Goal: Task Accomplishment & Management: Complete application form

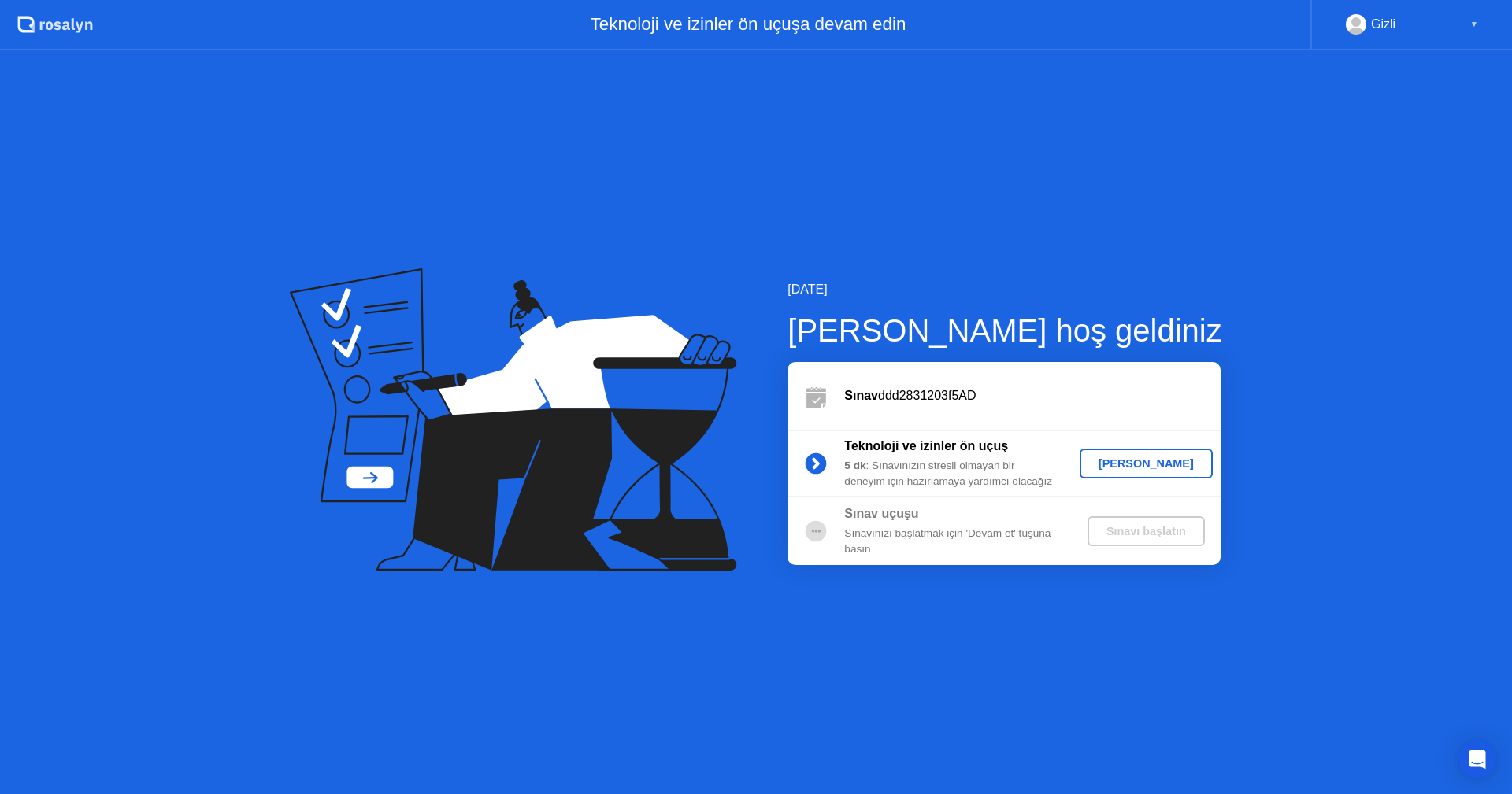
click at [1151, 464] on div "[PERSON_NAME]" at bounding box center [1146, 464] width 121 height 13
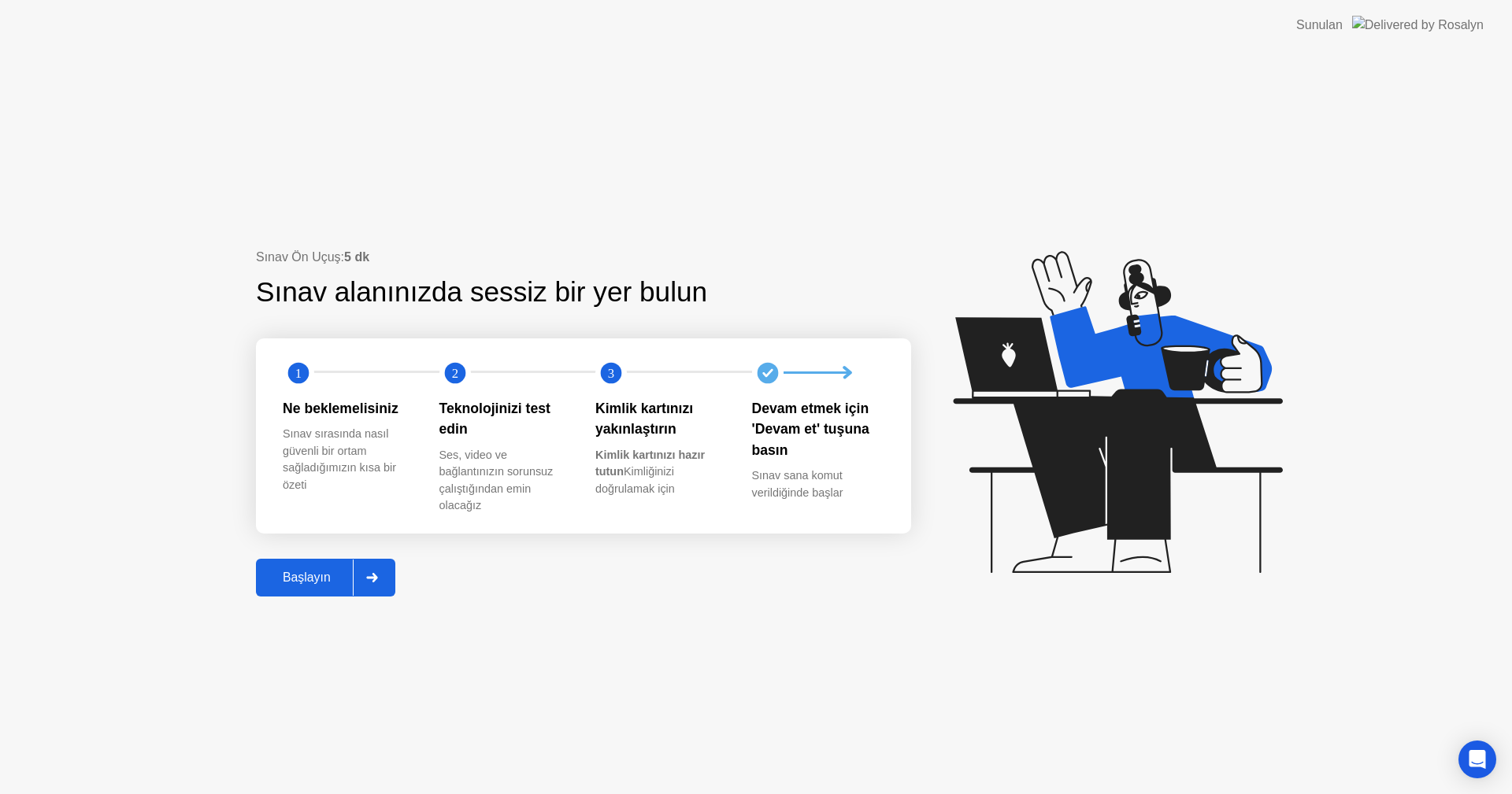
click at [387, 574] on div at bounding box center [371, 578] width 38 height 37
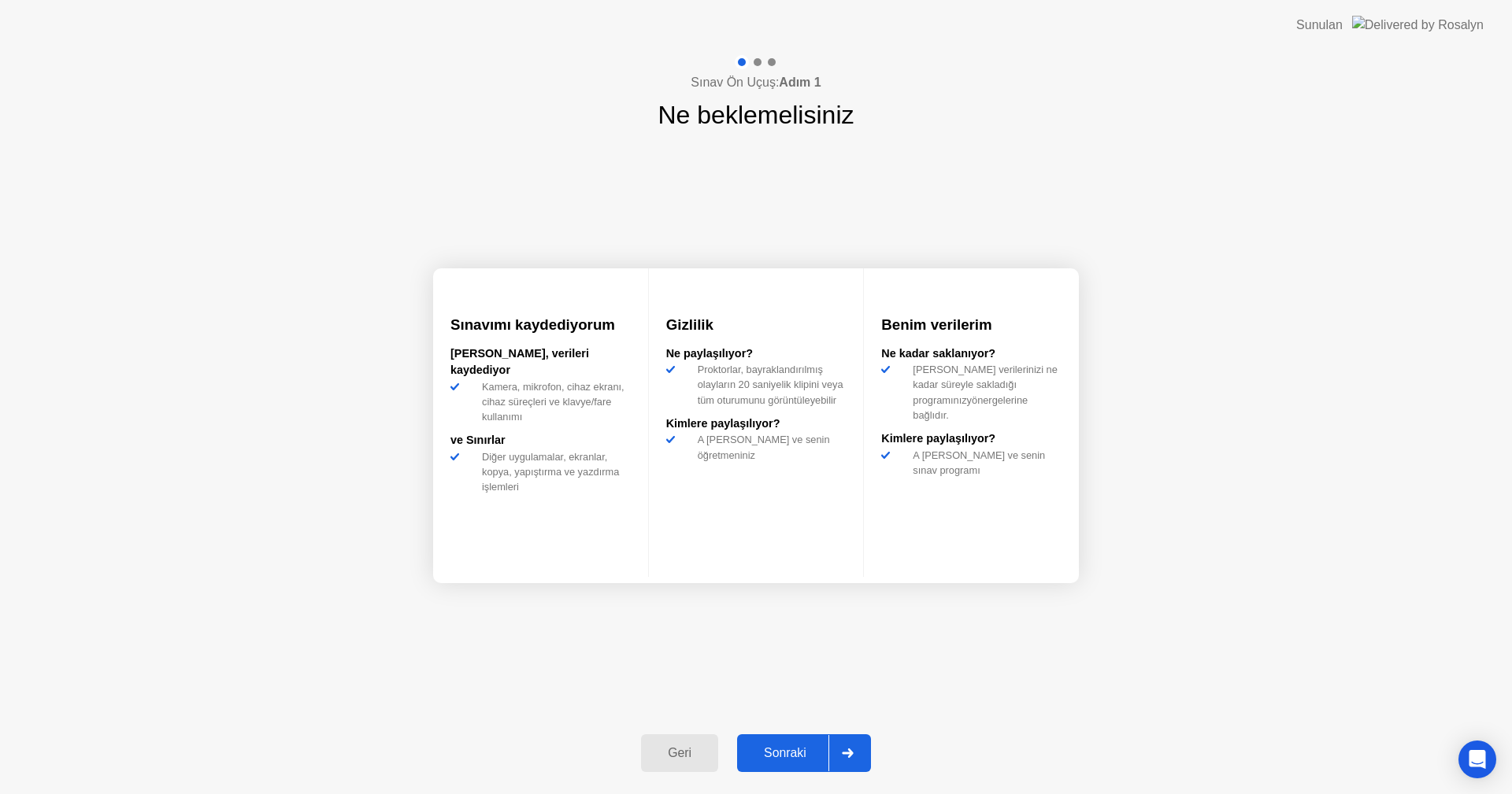
click at [781, 754] on div "Sonraki" at bounding box center [784, 752] width 87 height 14
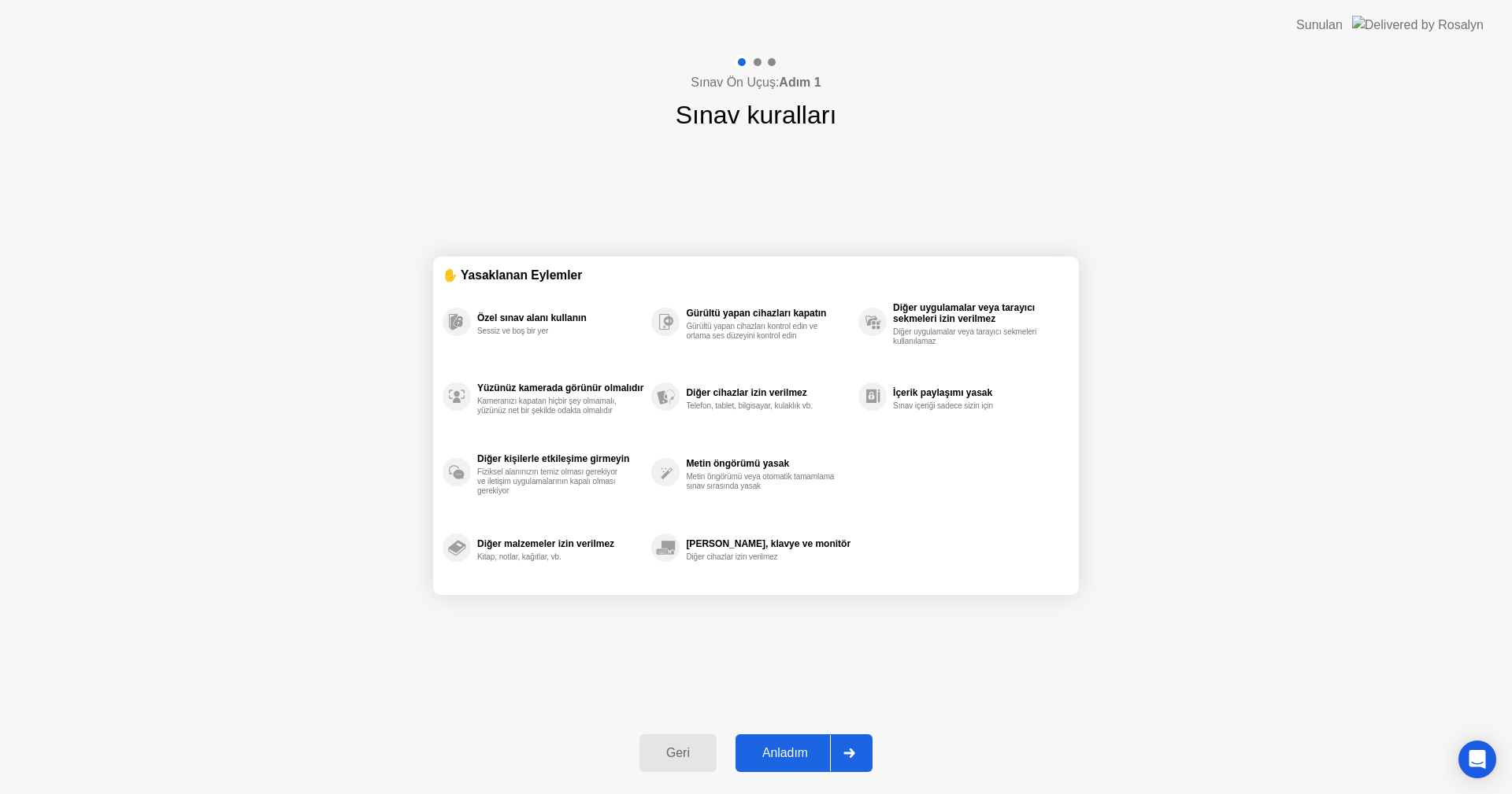
click at [673, 767] on button "Geri" at bounding box center [677, 753] width 77 height 38
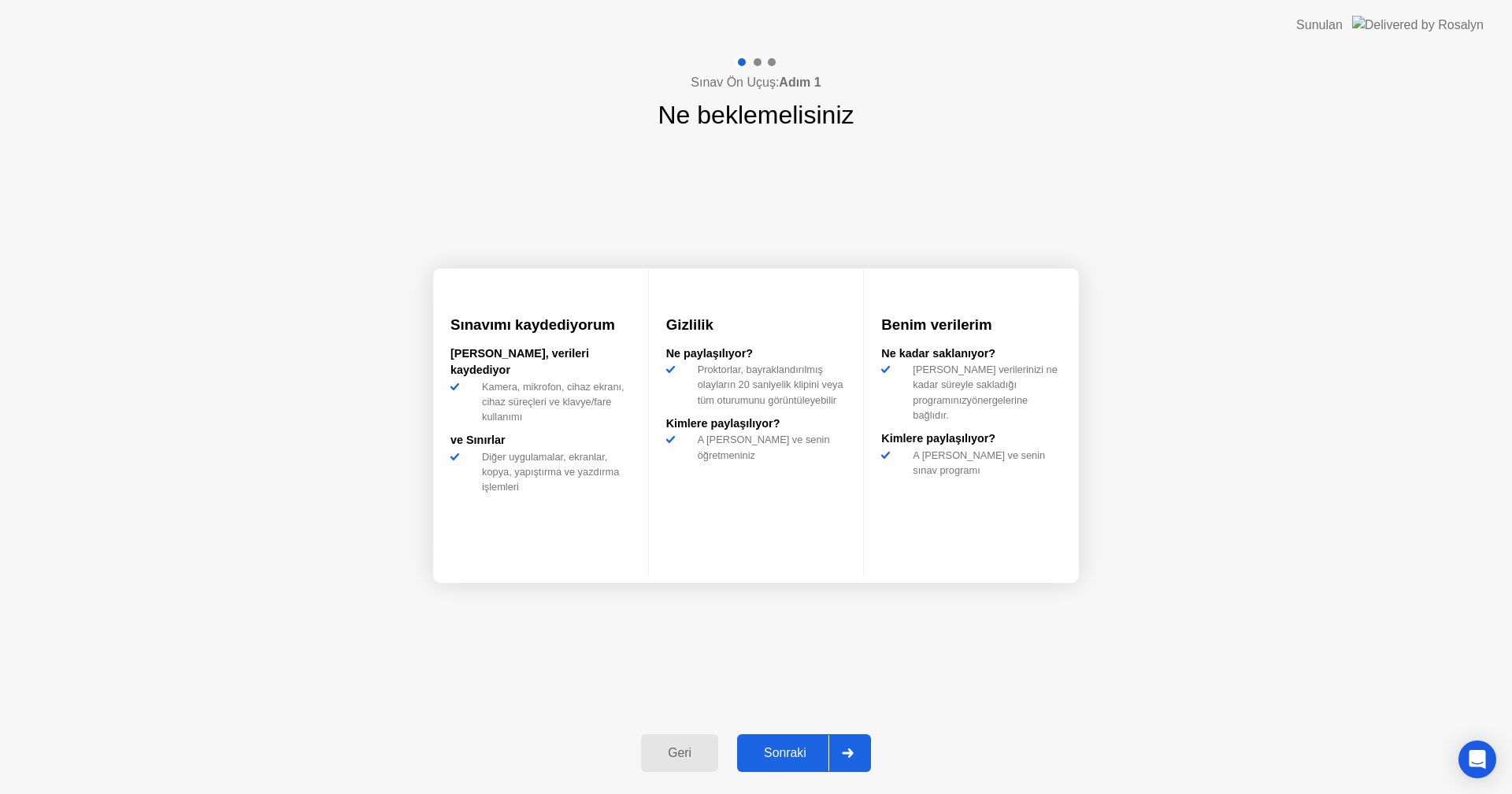
click at [782, 740] on button "Sonraki" at bounding box center [804, 753] width 134 height 38
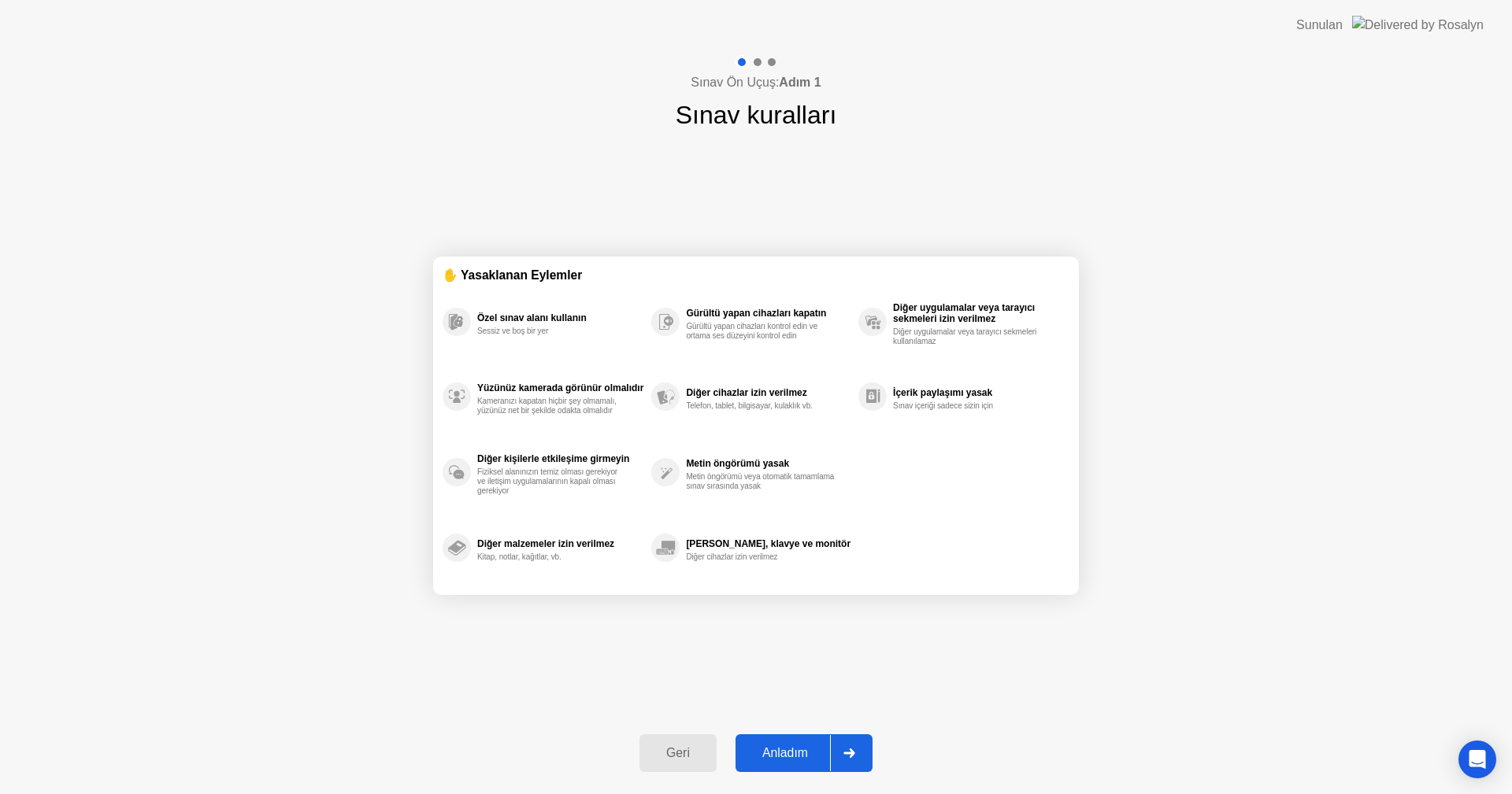
click at [763, 739] on button "Anladım" at bounding box center [804, 753] width 137 height 38
select select "**********"
select select "*******"
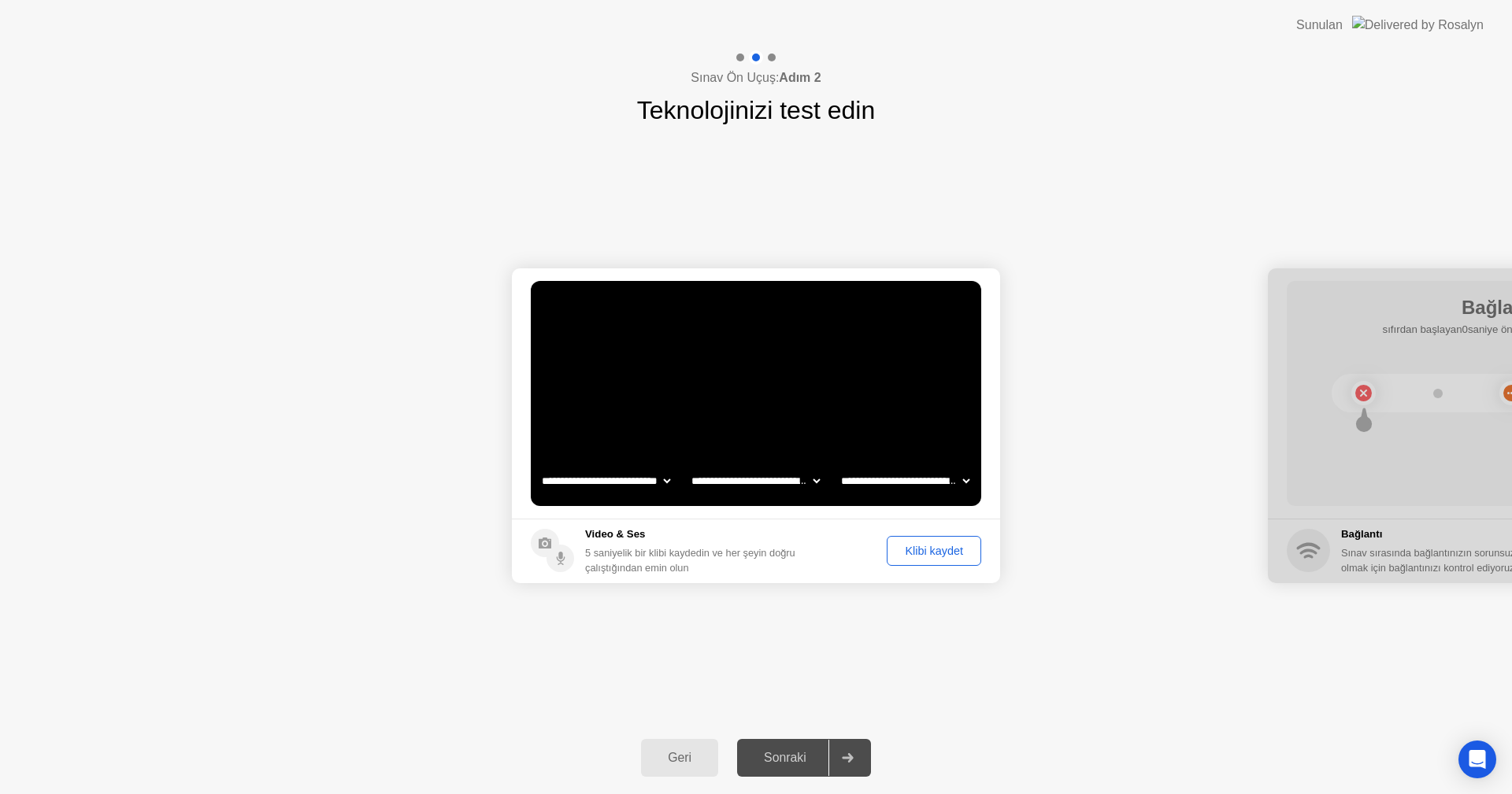
click at [953, 552] on div "Klibi kaydet" at bounding box center [934, 551] width 83 height 13
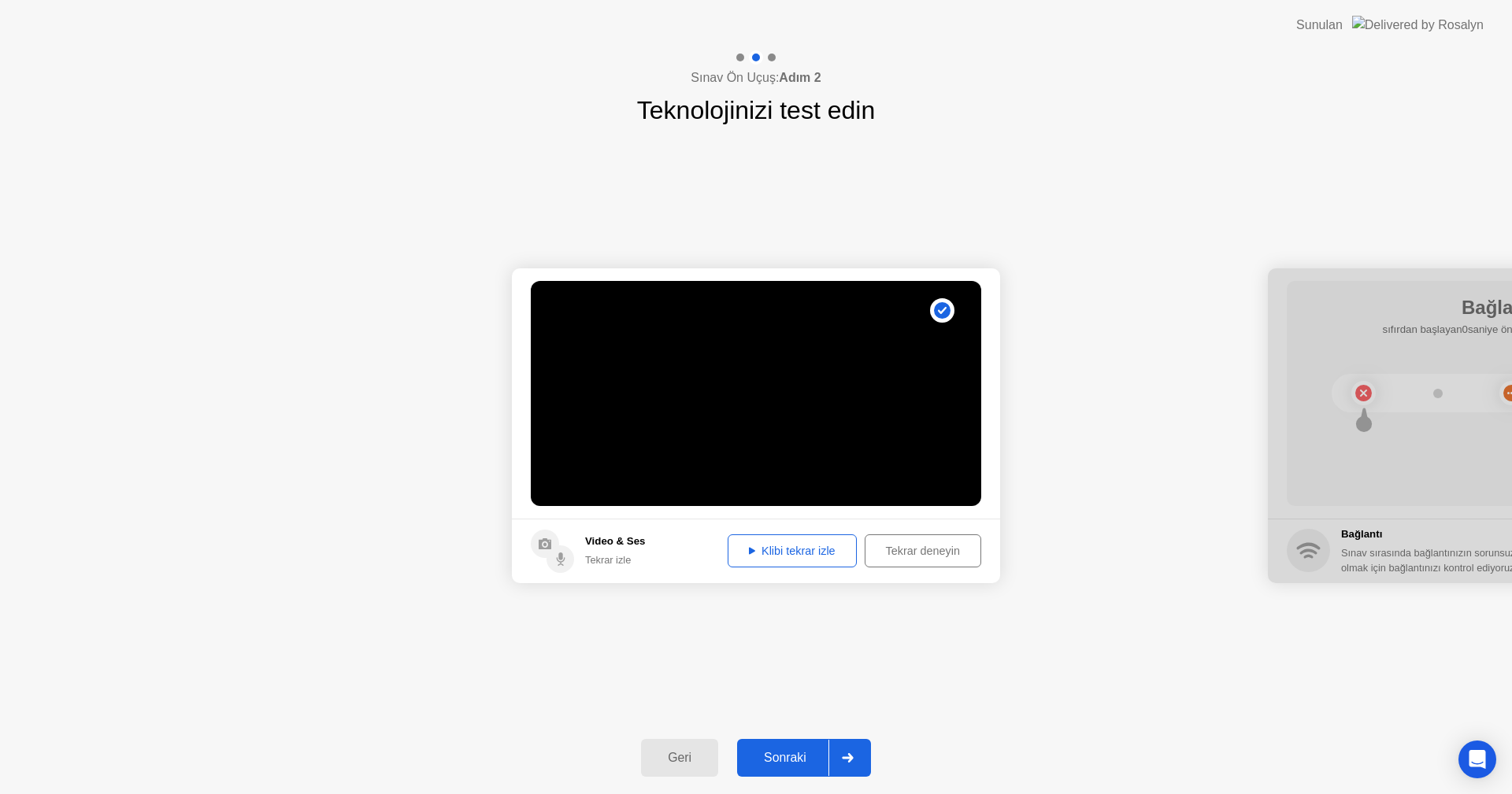
click at [797, 758] on div "Sonraki" at bounding box center [784, 757] width 87 height 14
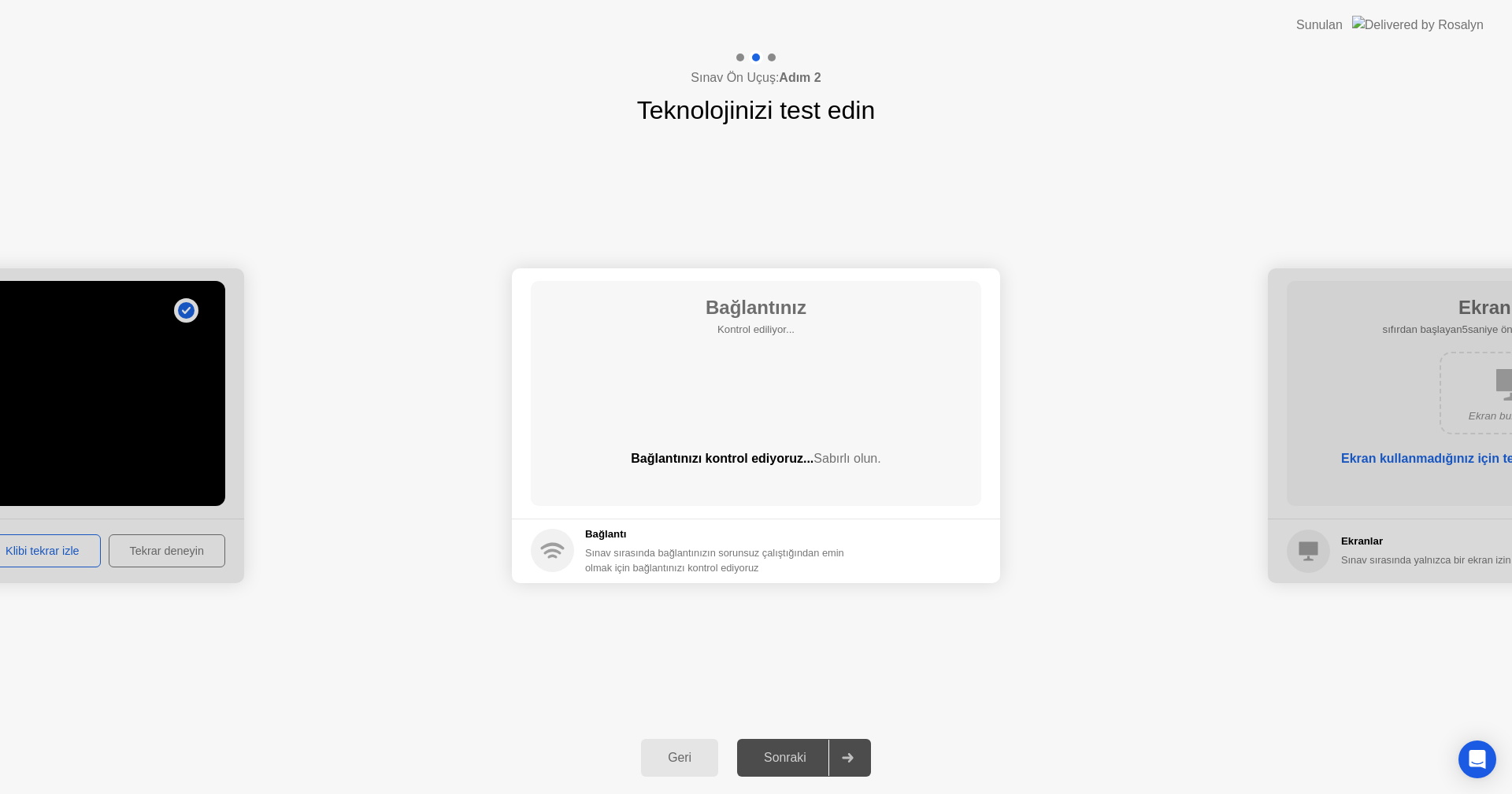
drag, startPoint x: 1278, startPoint y: 493, endPoint x: 990, endPoint y: 524, distance: 289.7
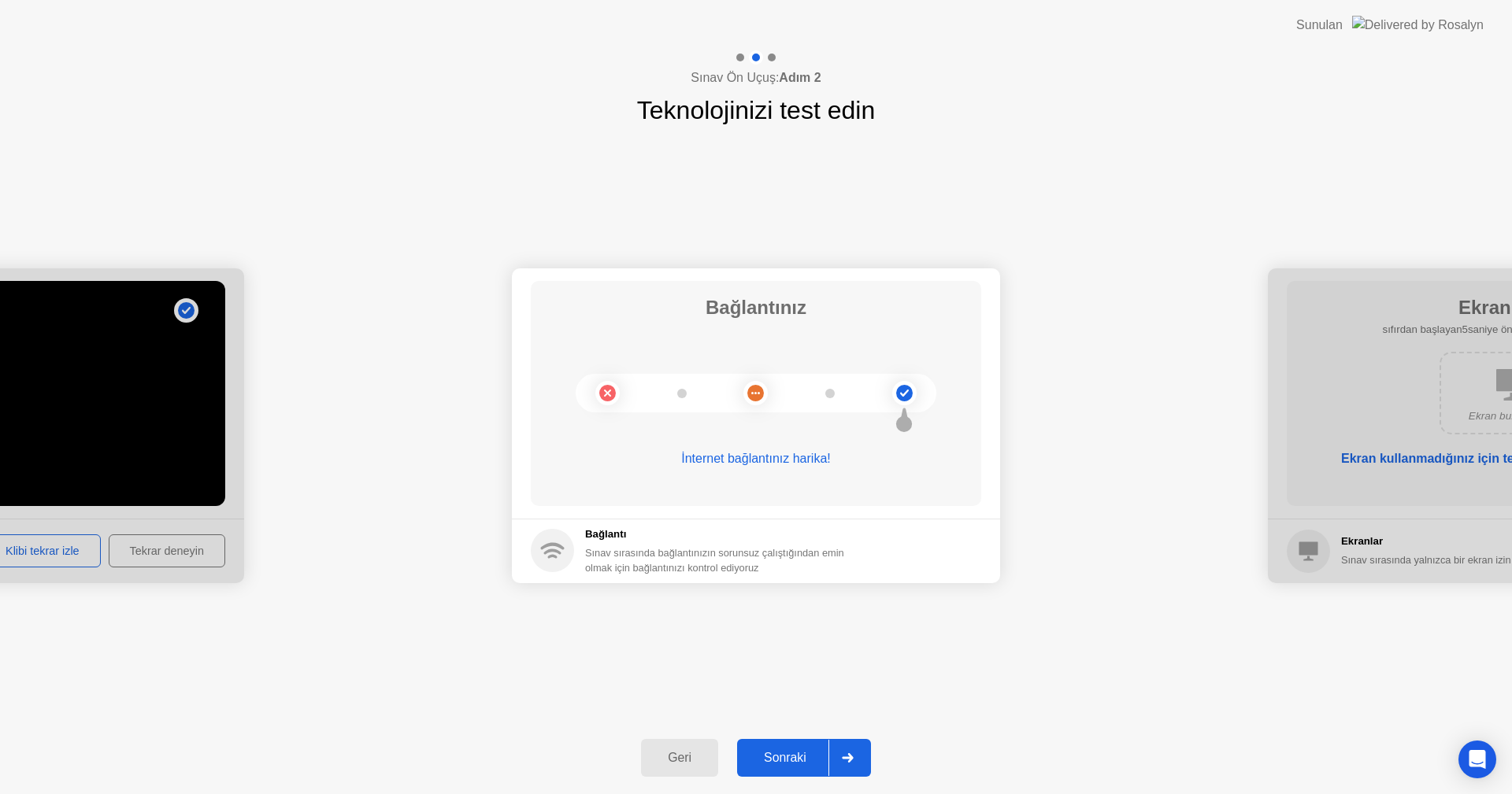
click at [797, 765] on div "Sonraki" at bounding box center [784, 757] width 87 height 14
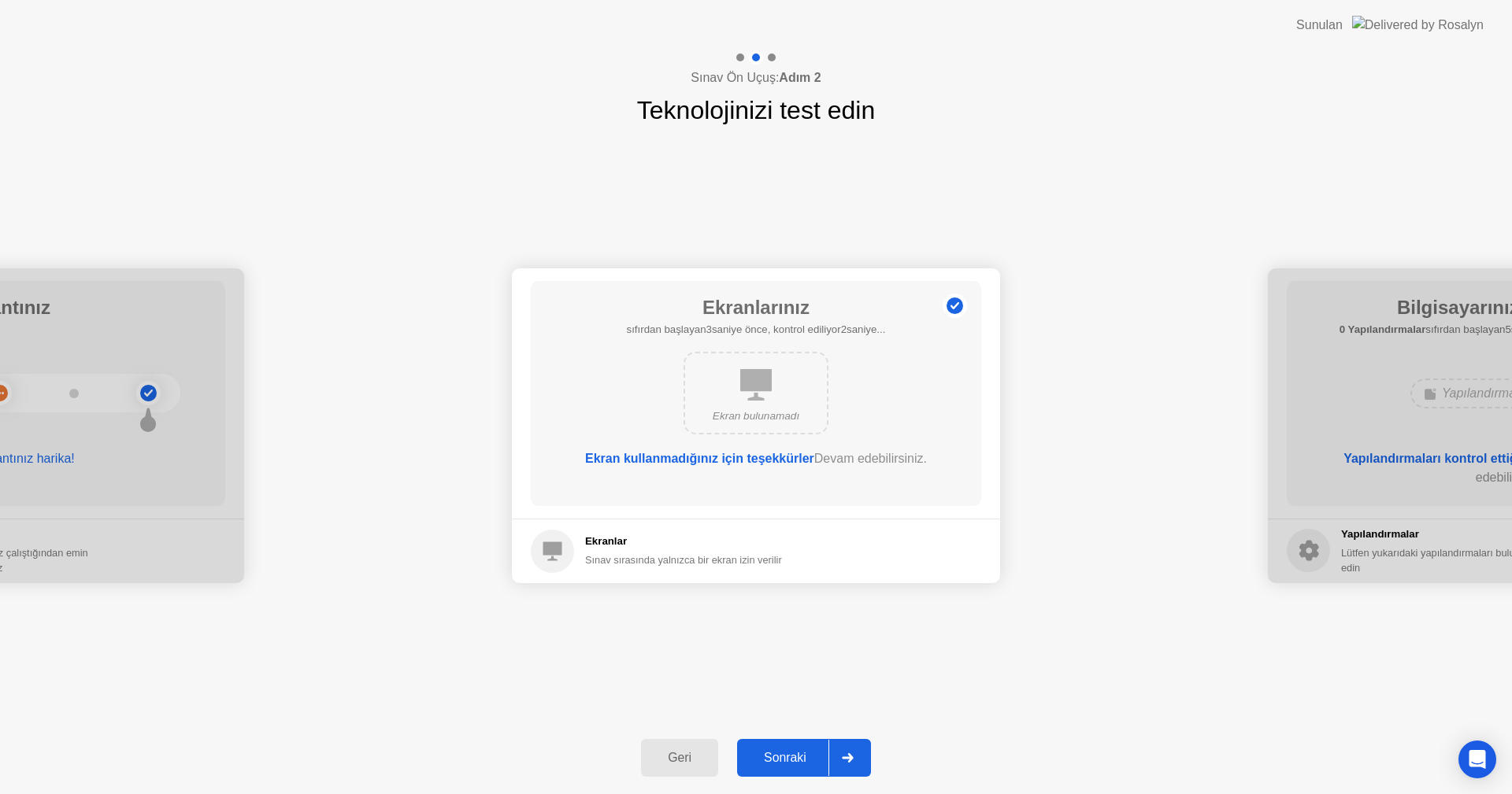
click at [751, 397] on icon at bounding box center [756, 384] width 31 height 31
click at [684, 765] on div "Geri" at bounding box center [679, 757] width 68 height 14
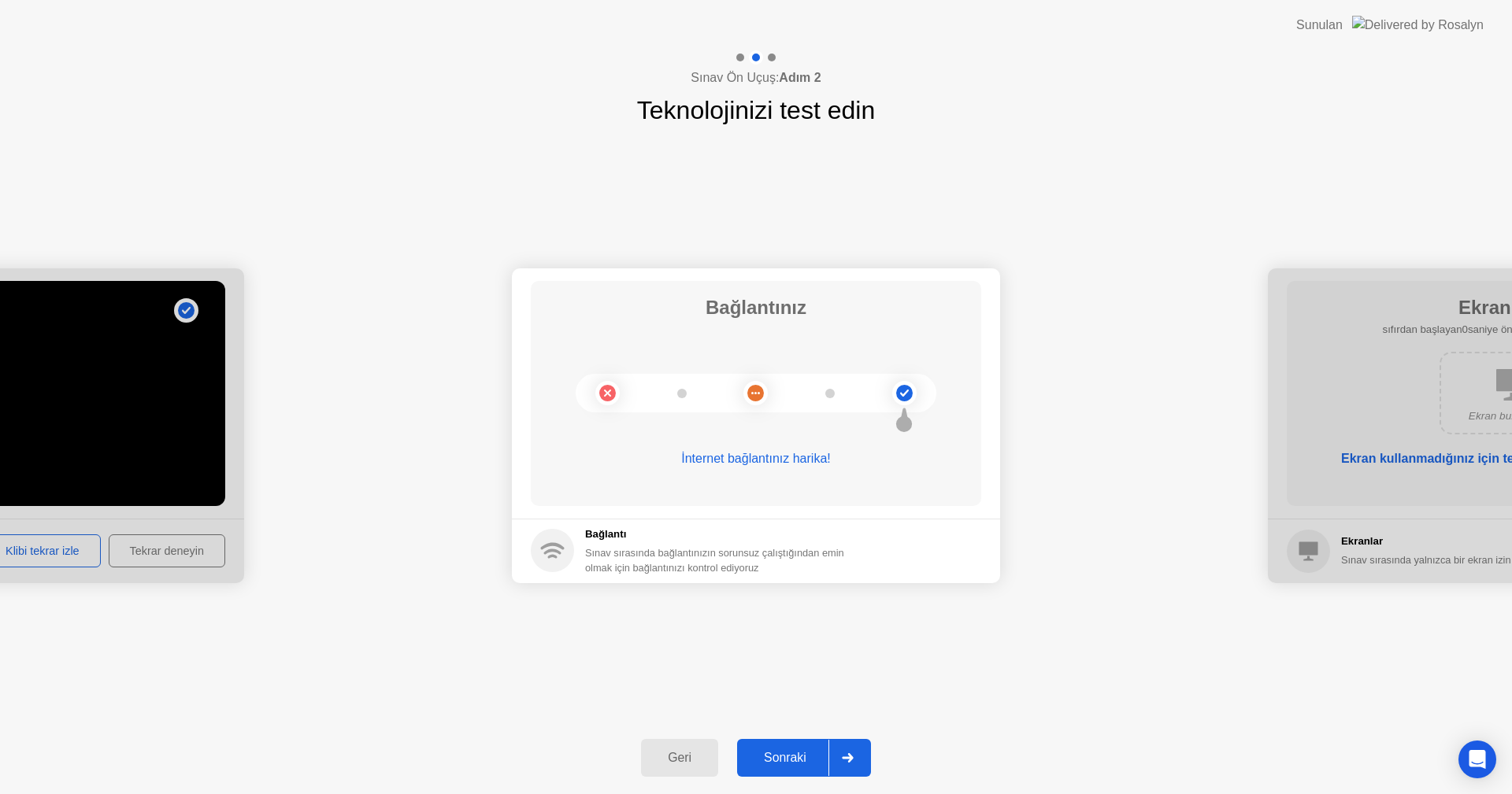
click at [684, 765] on div "Geri" at bounding box center [679, 757] width 68 height 14
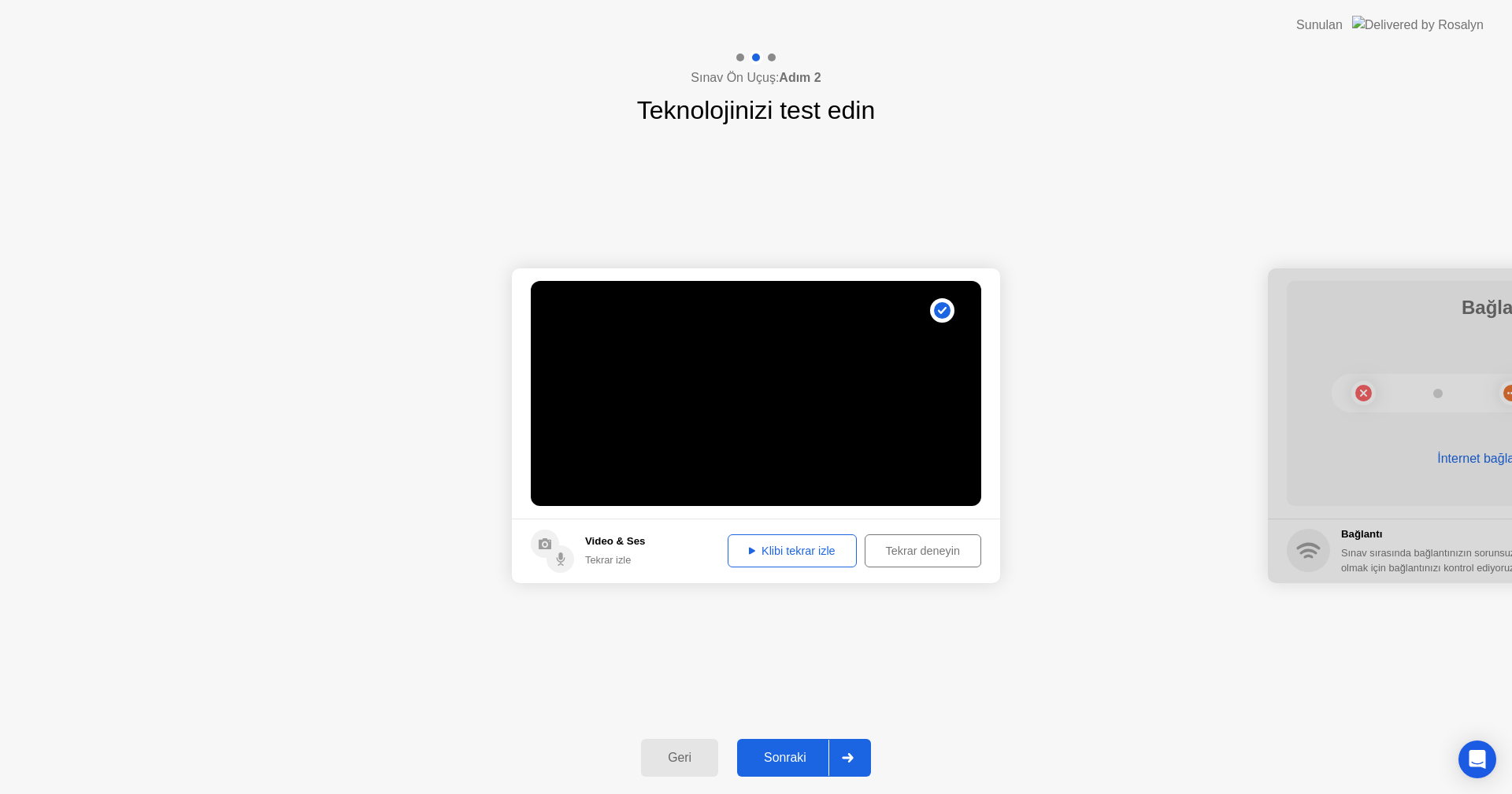
click at [684, 765] on div "Geri" at bounding box center [679, 757] width 68 height 14
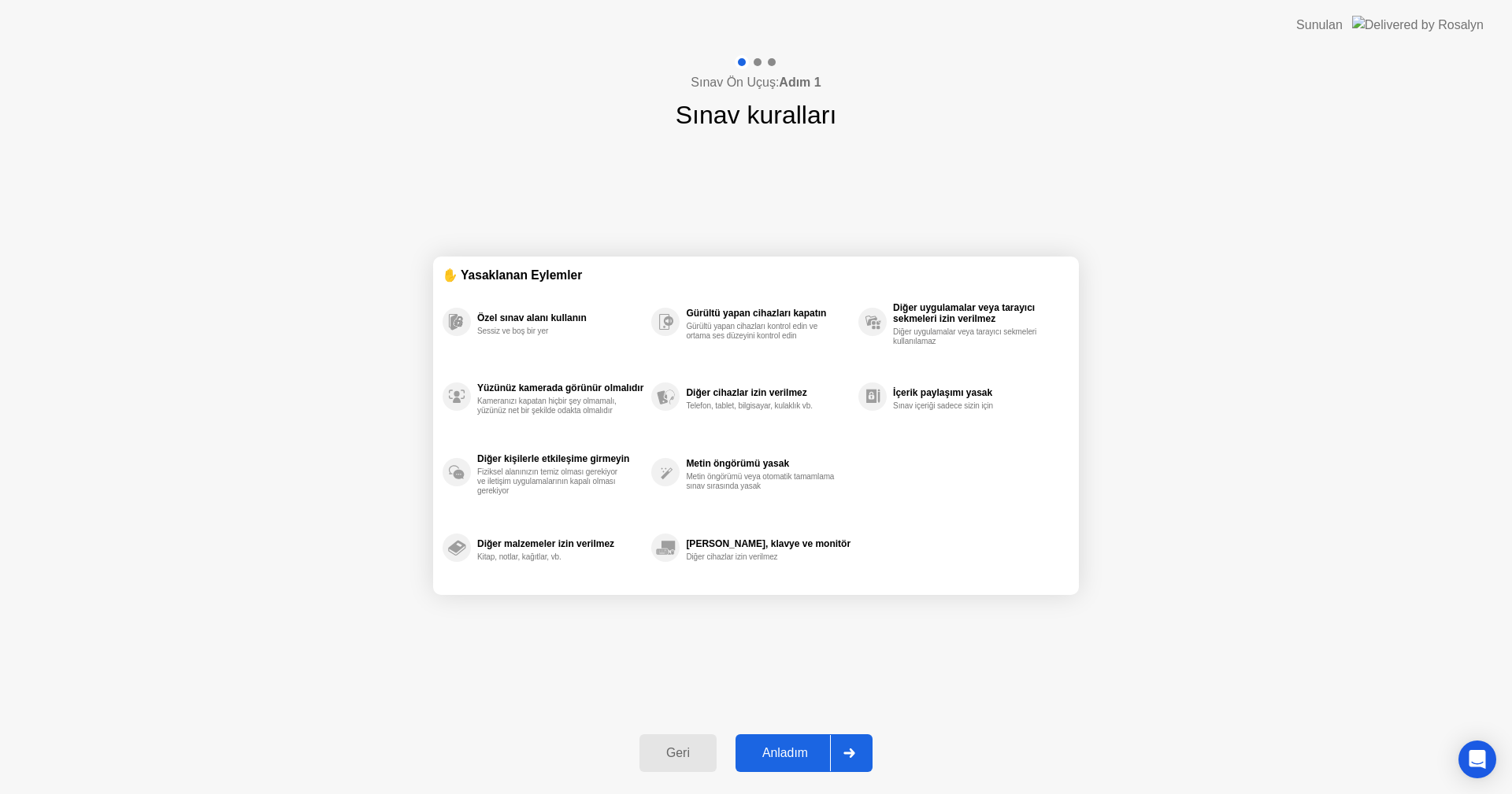
click at [777, 746] on div "Anladım" at bounding box center [785, 752] width 90 height 14
select select "**********"
select select "*******"
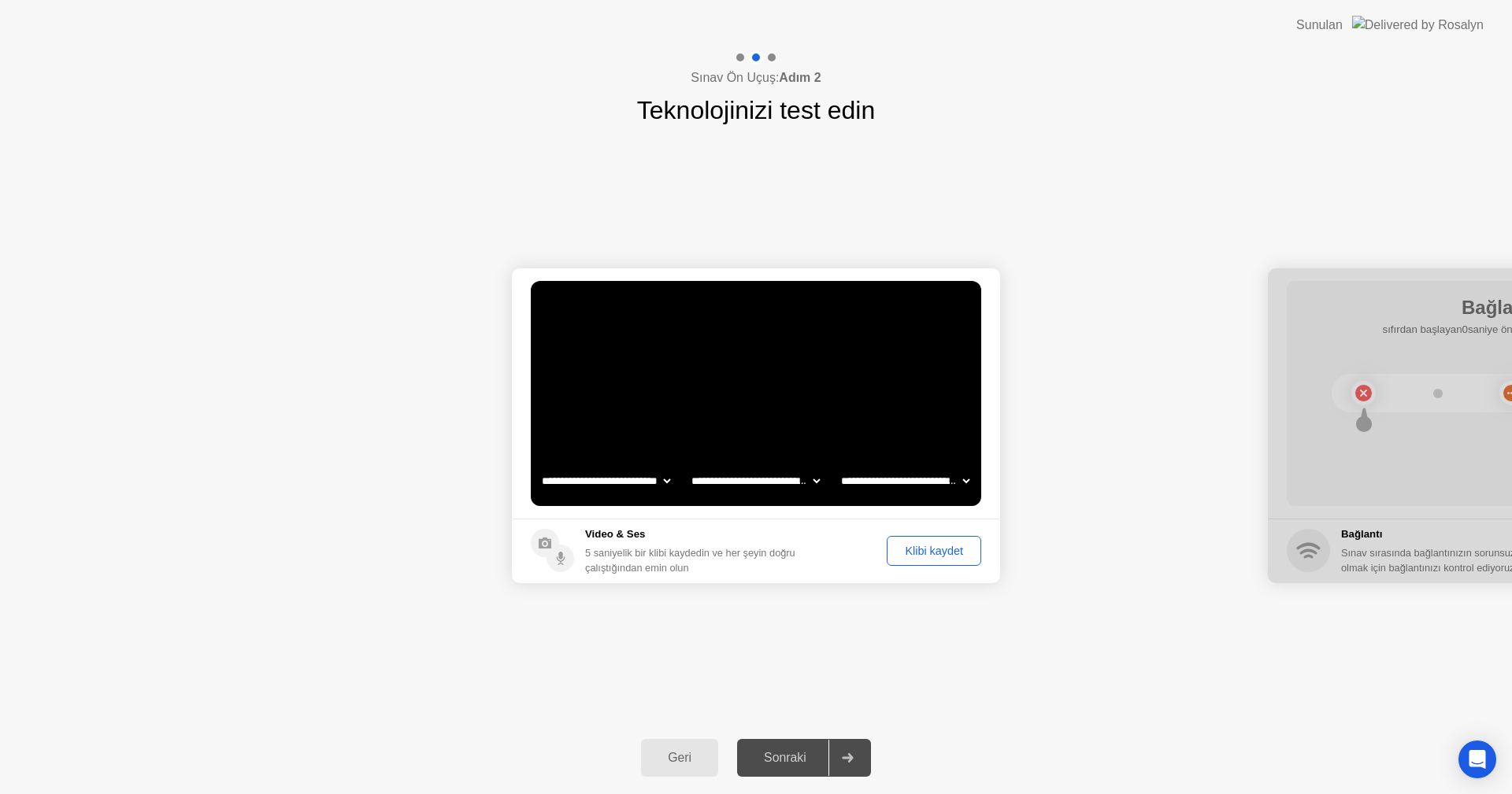
click at [921, 554] on div "Klibi kaydet" at bounding box center [934, 551] width 83 height 13
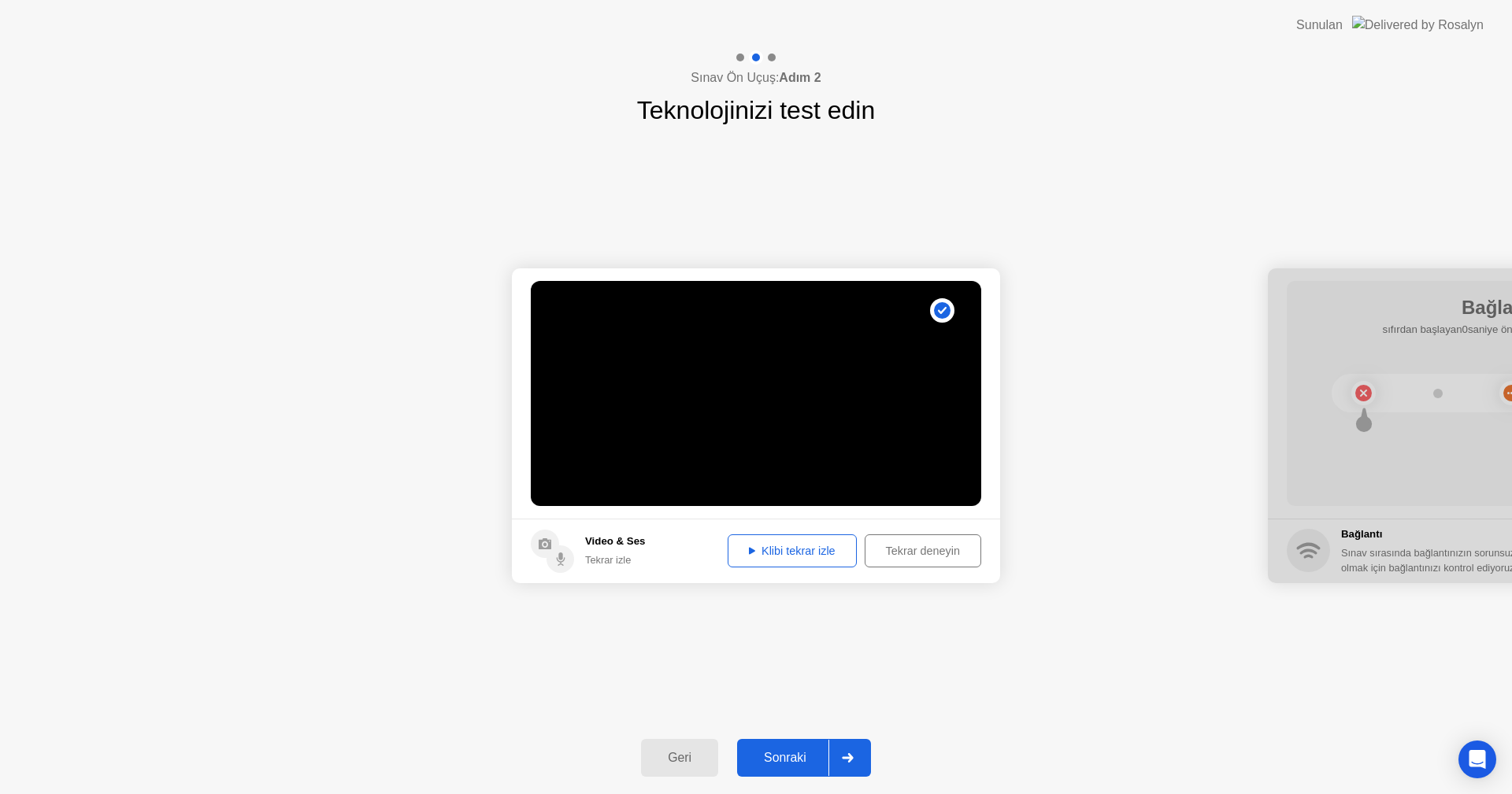
click at [794, 752] on div "Sonraki" at bounding box center [784, 757] width 87 height 14
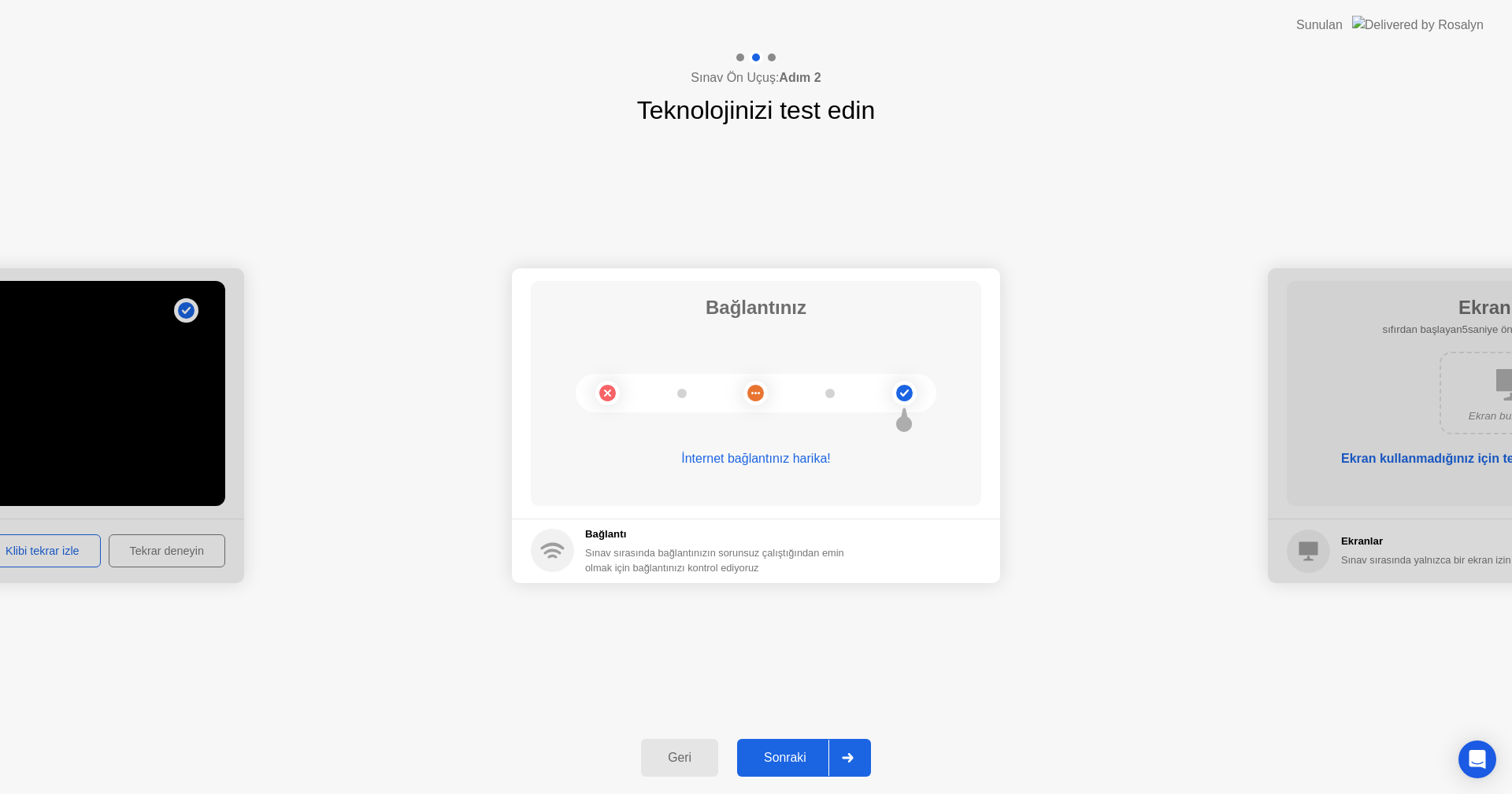
click at [795, 752] on div "Sonraki" at bounding box center [784, 757] width 87 height 14
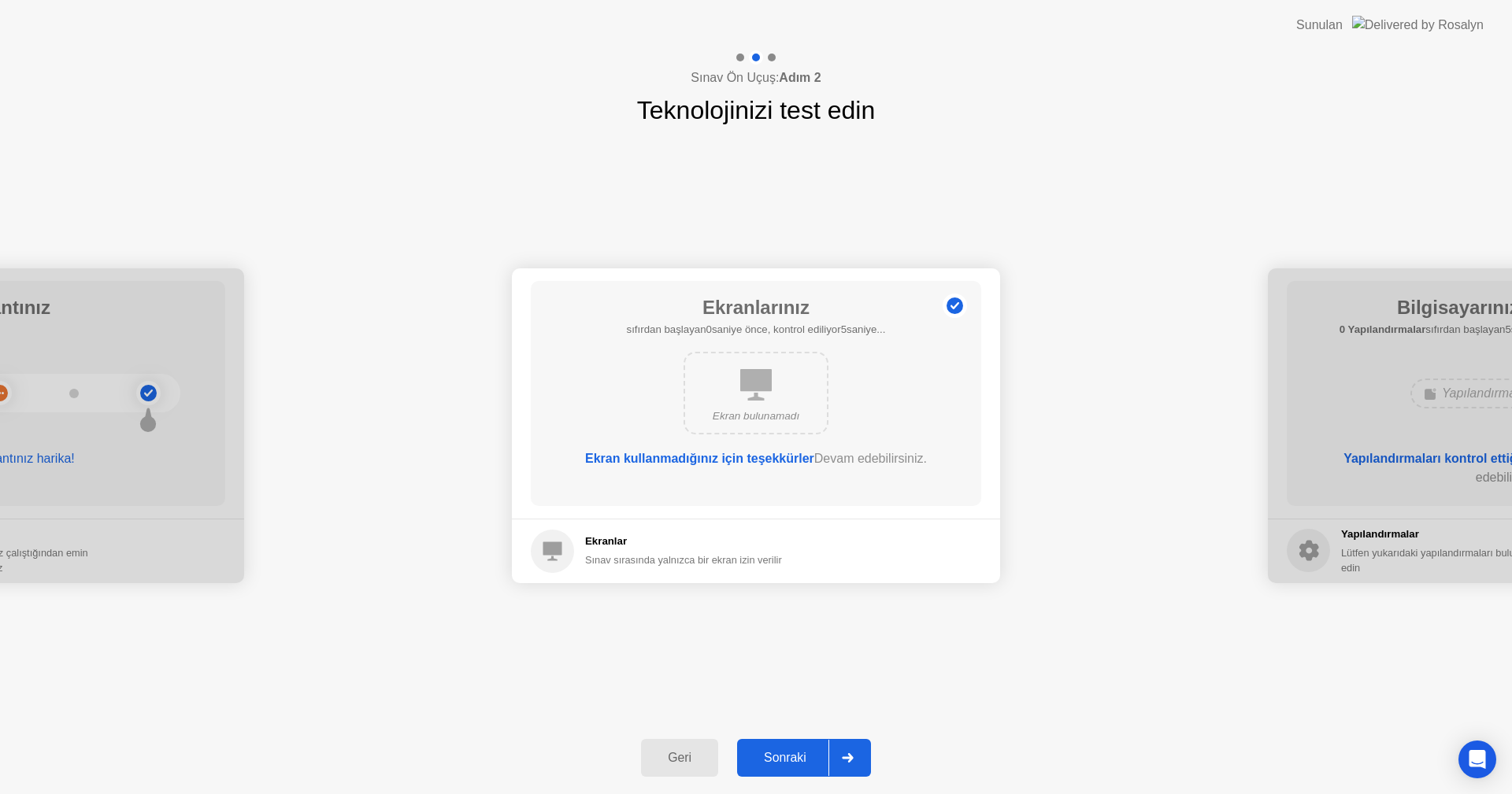
click at [797, 752] on div "Sonraki" at bounding box center [784, 757] width 87 height 14
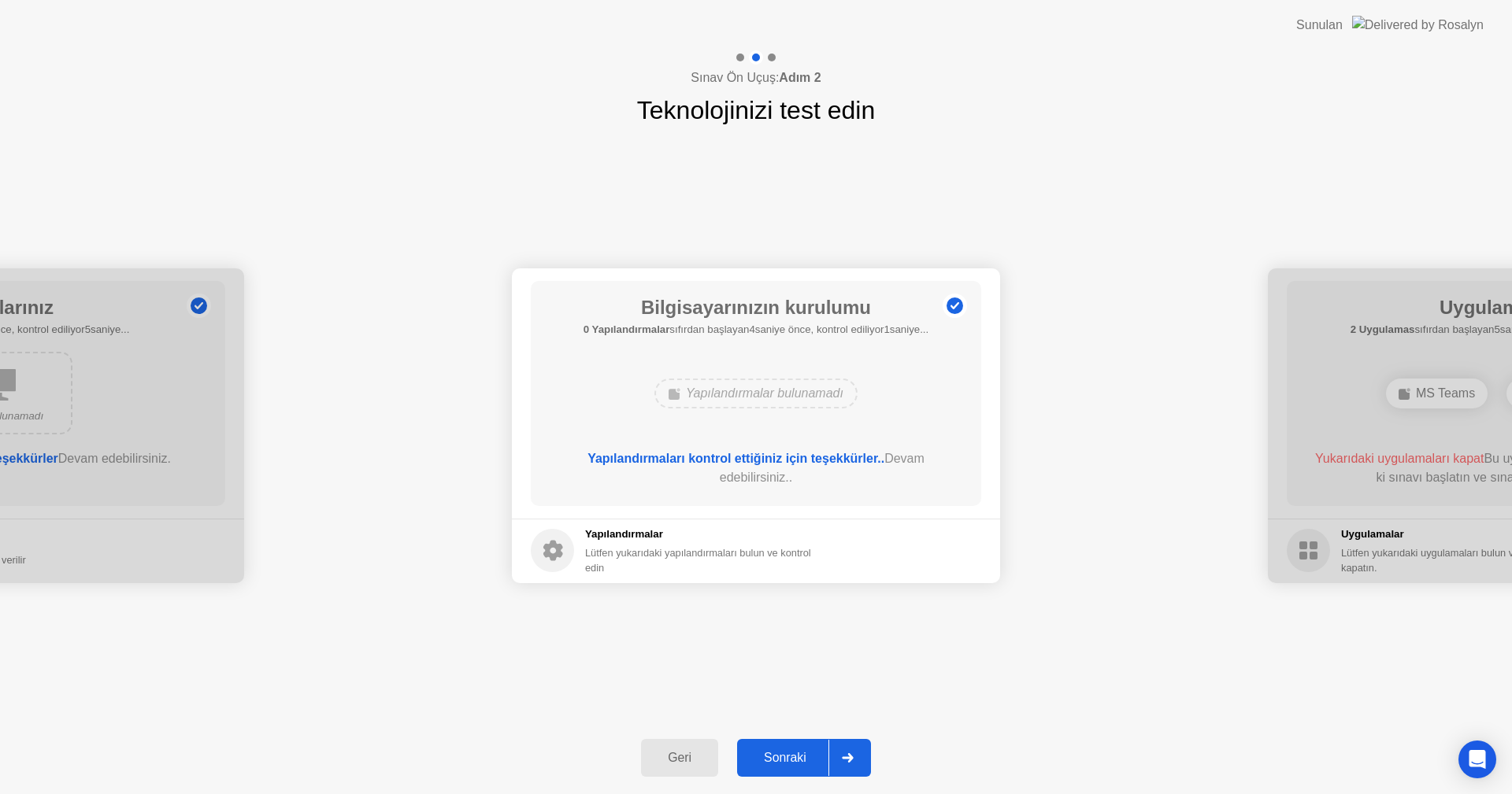
click at [812, 762] on div "Sonraki" at bounding box center [784, 757] width 87 height 14
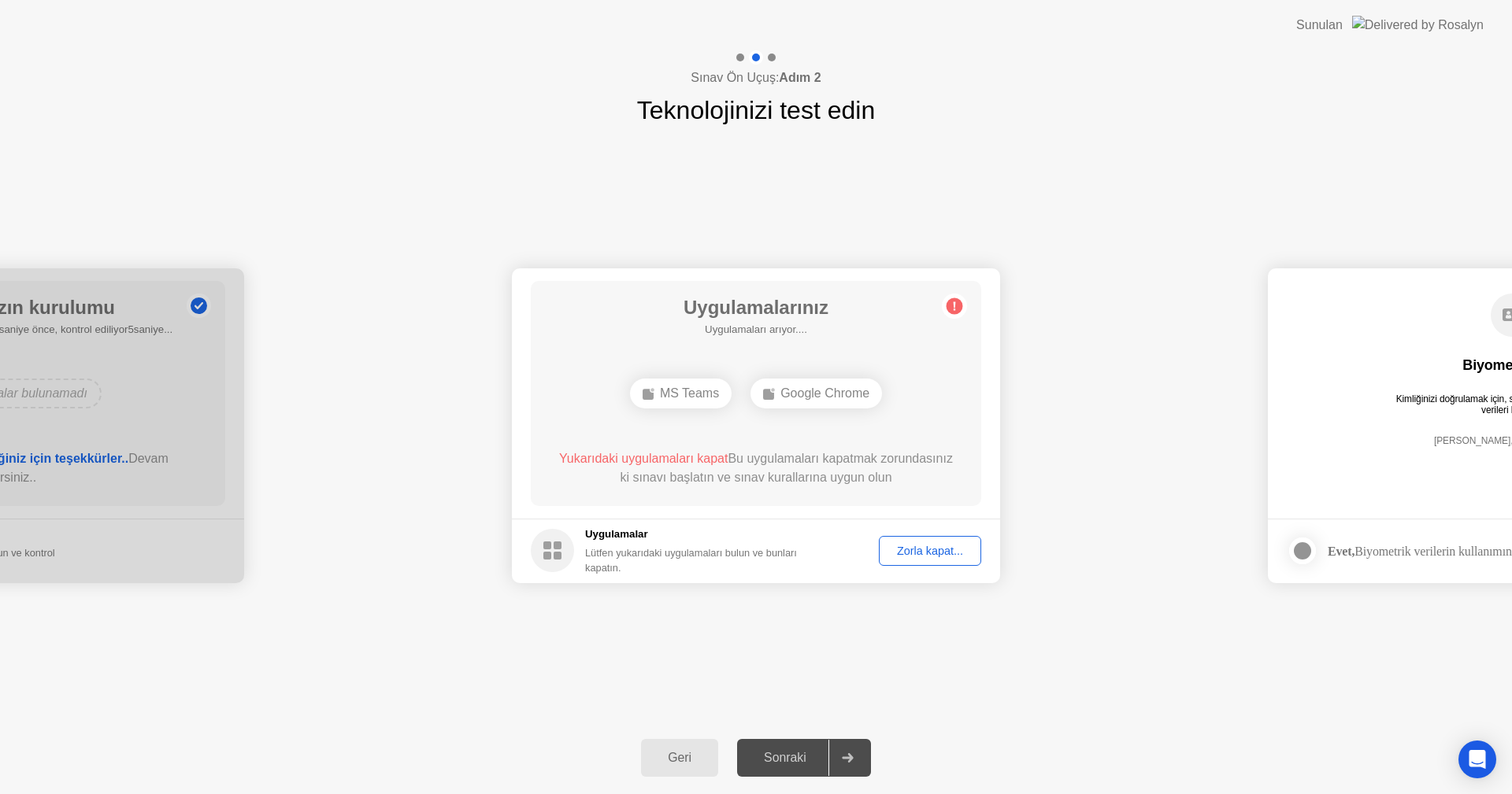
click at [955, 550] on div "Zorla kapat..." at bounding box center [930, 551] width 92 height 13
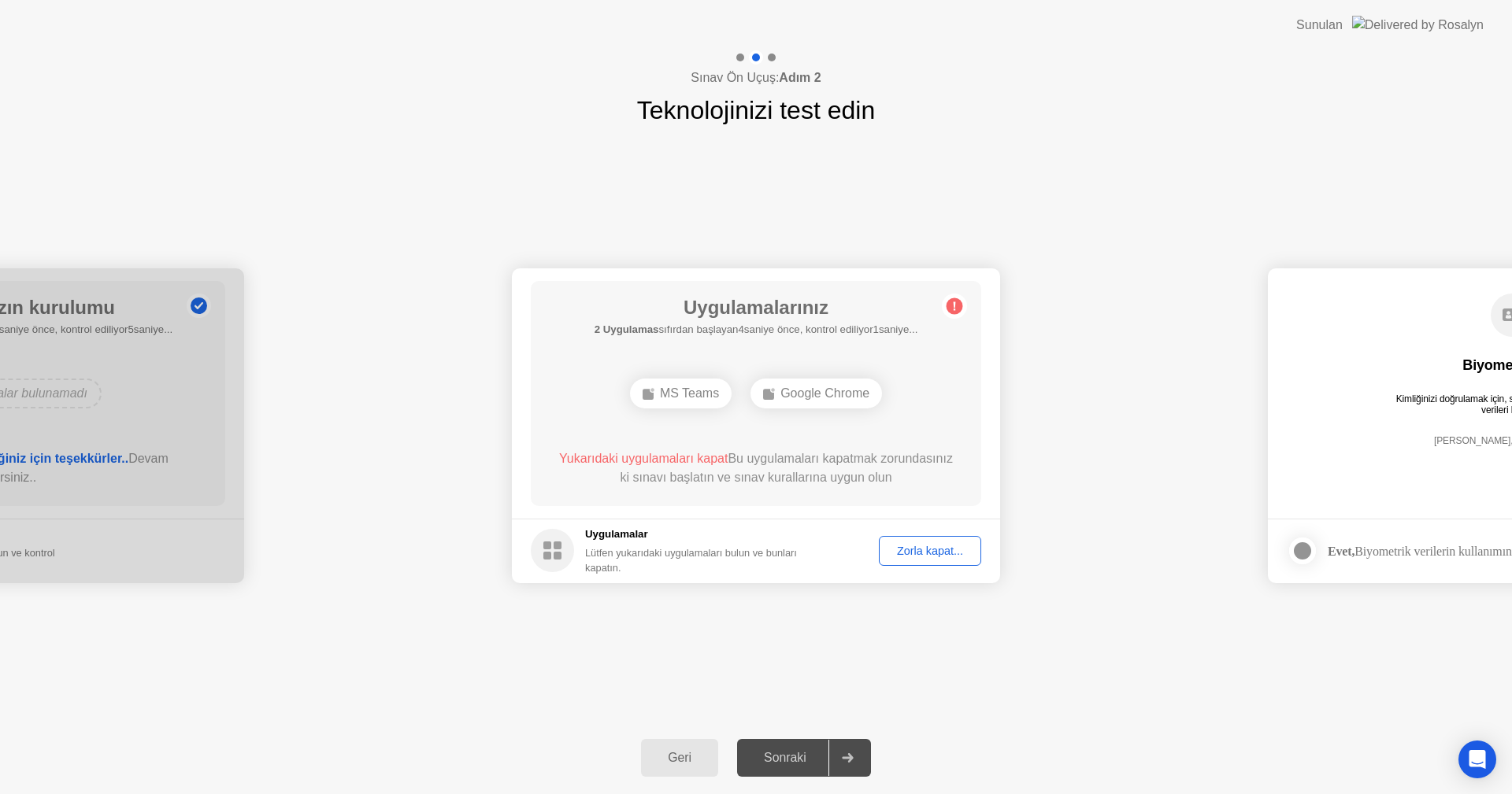
click at [915, 550] on div "Zorla kapat..." at bounding box center [930, 551] width 92 height 13
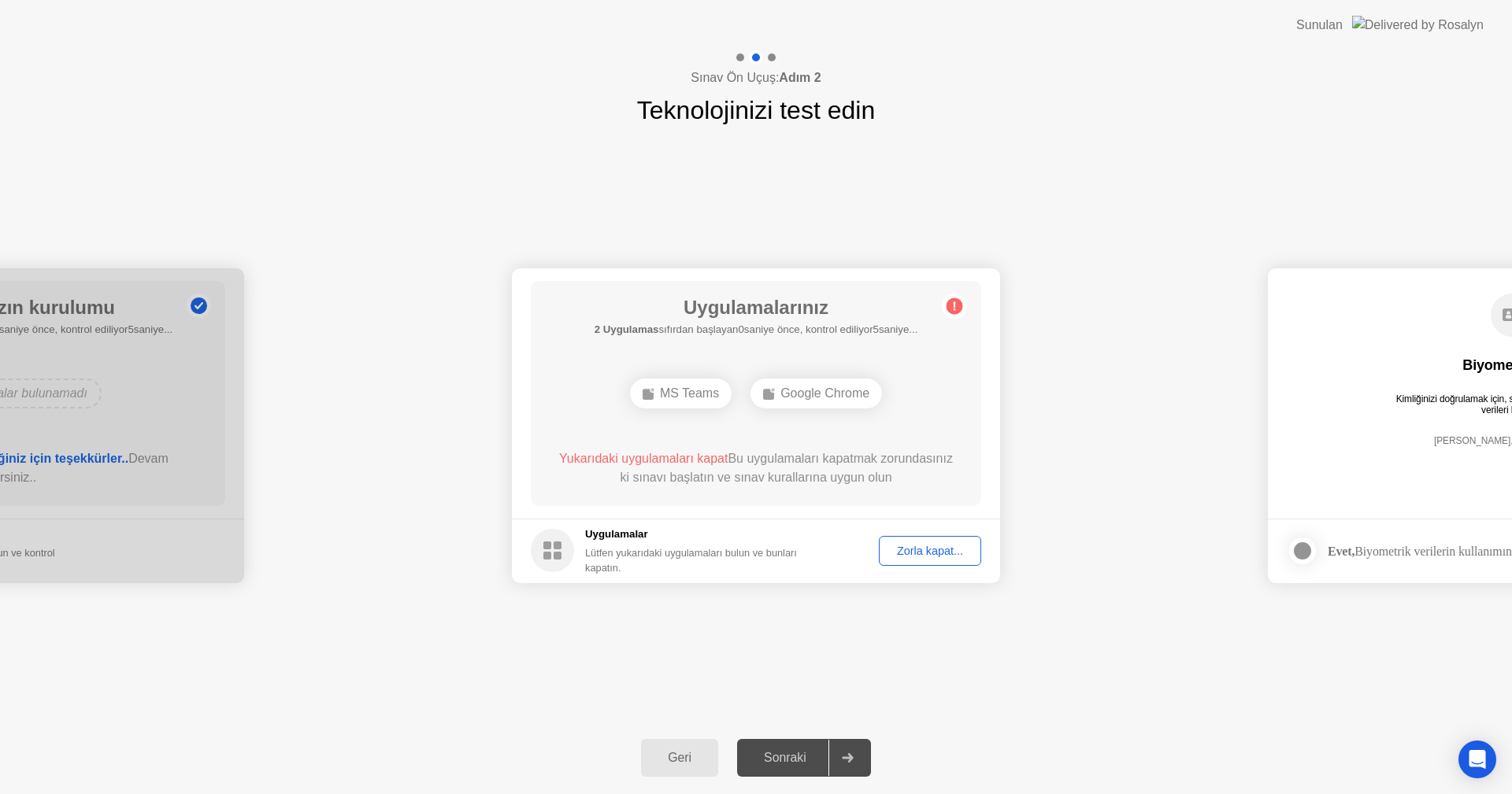
click at [730, 543] on div "Uygulamalar Lütfen yukarıdaki uygulamaları bulun ve bunları kapatın." at bounding box center [704, 550] width 239 height 48
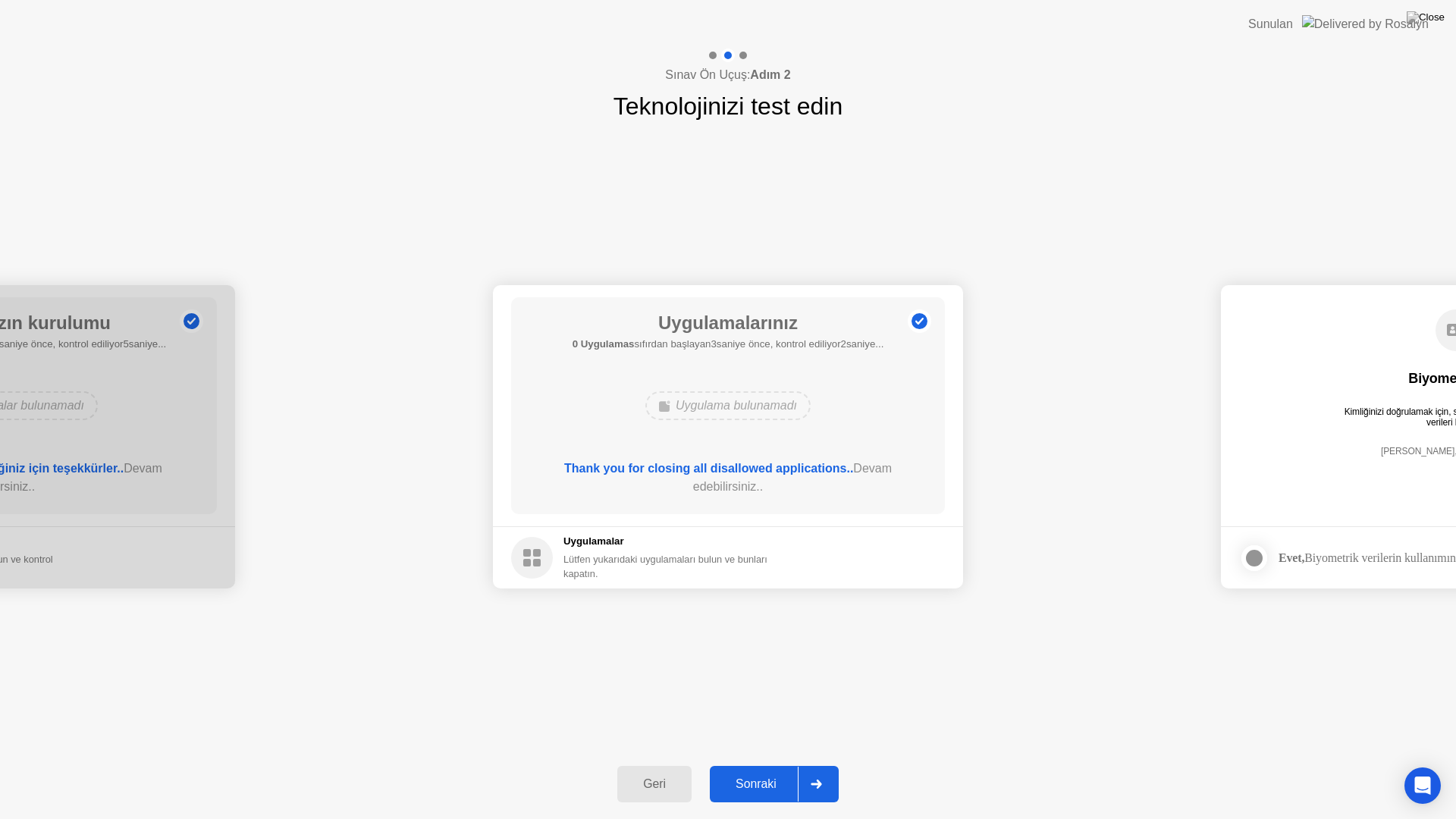
click at [768, 764] on div "Sonraki" at bounding box center [755, 784] width 84 height 13
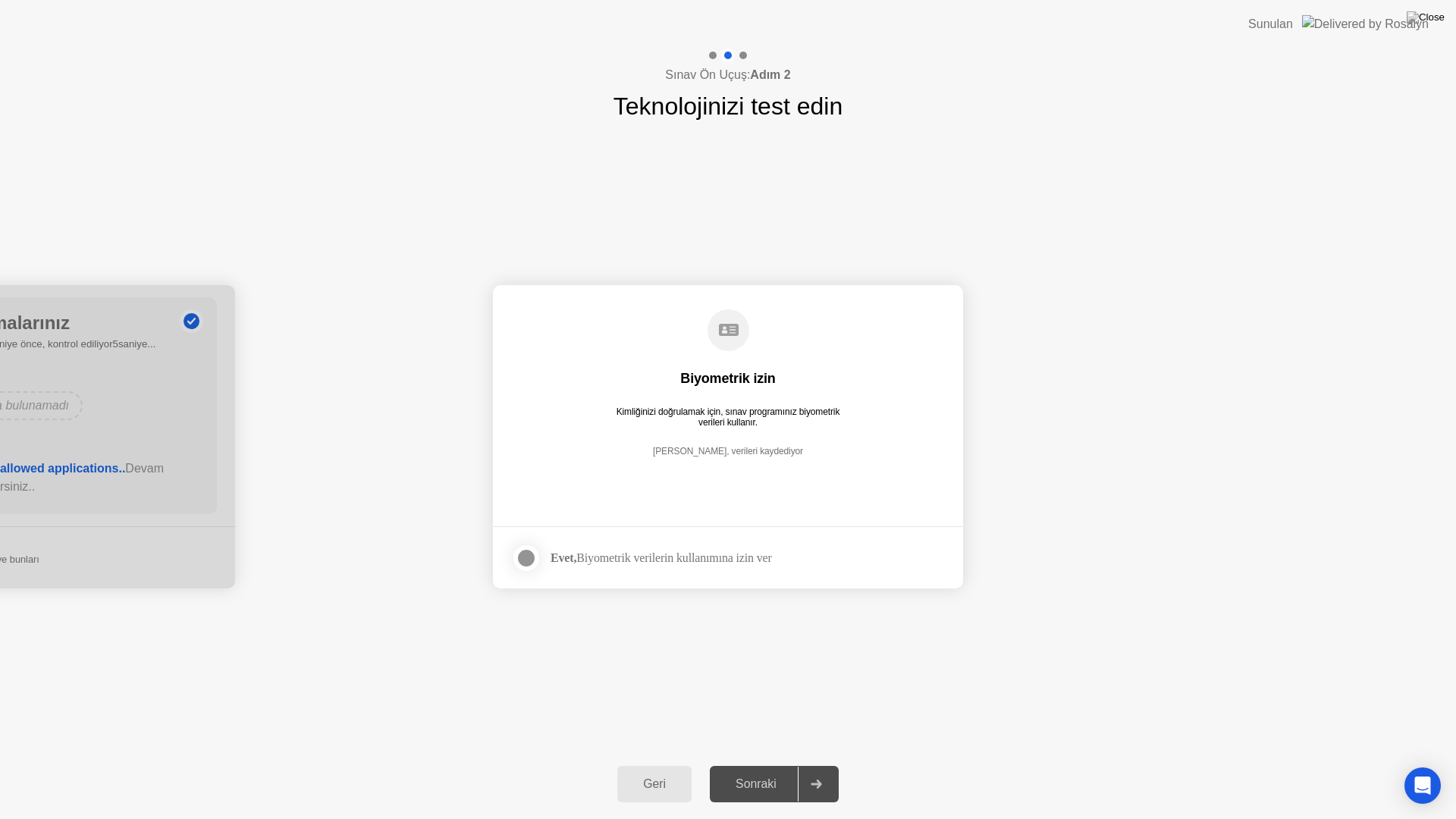
click at [535, 562] on div at bounding box center [526, 558] width 19 height 19
click at [524, 560] on icon at bounding box center [526, 558] width 9 height 8
click at [527, 562] on div at bounding box center [526, 558] width 19 height 19
click at [771, 764] on div "Sonraki" at bounding box center [755, 784] width 84 height 13
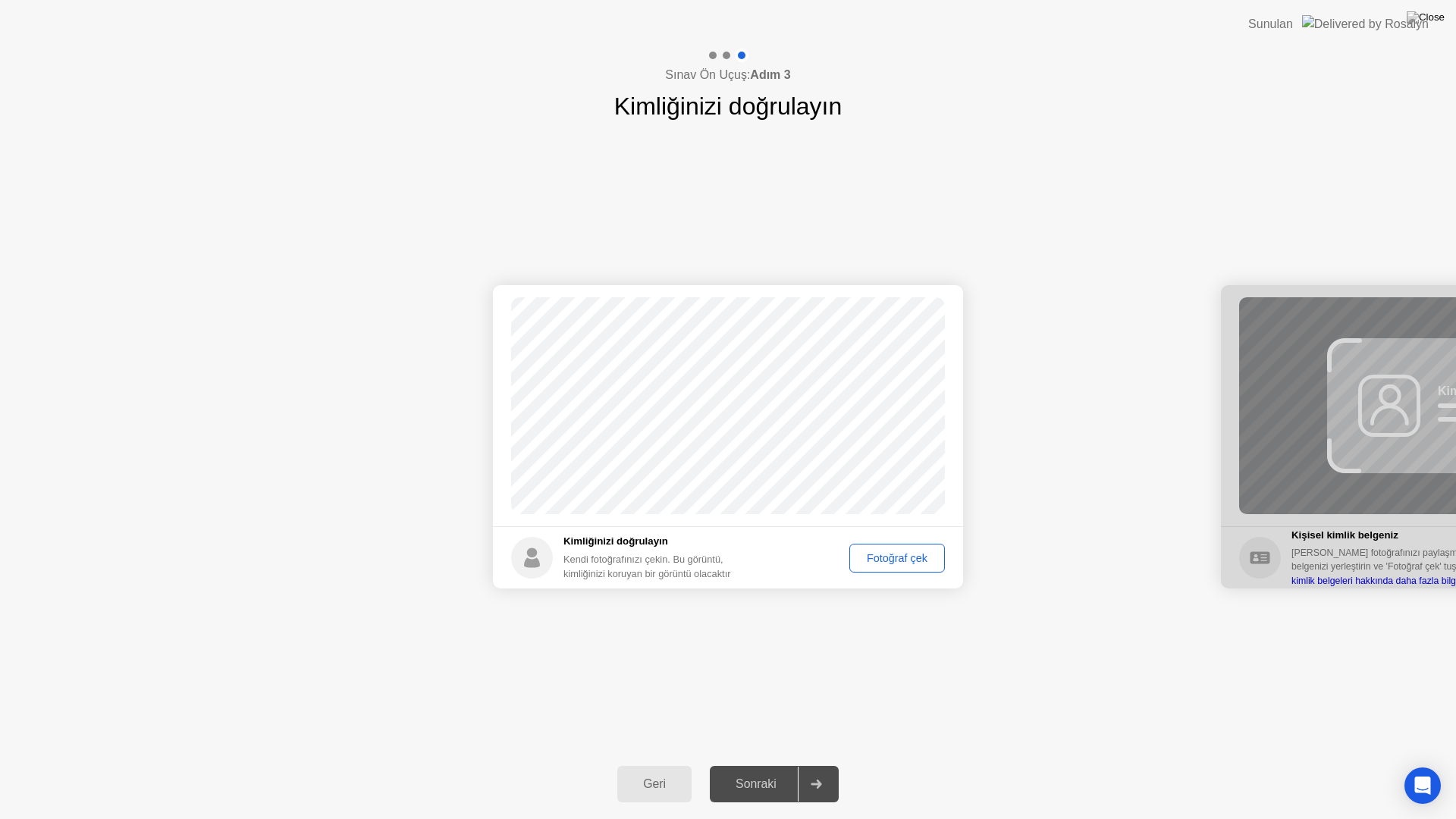
drag, startPoint x: 1309, startPoint y: 532, endPoint x: 1041, endPoint y: 584, distance: 273.0
click at [1423, 19] on button at bounding box center [1425, 18] width 46 height 19
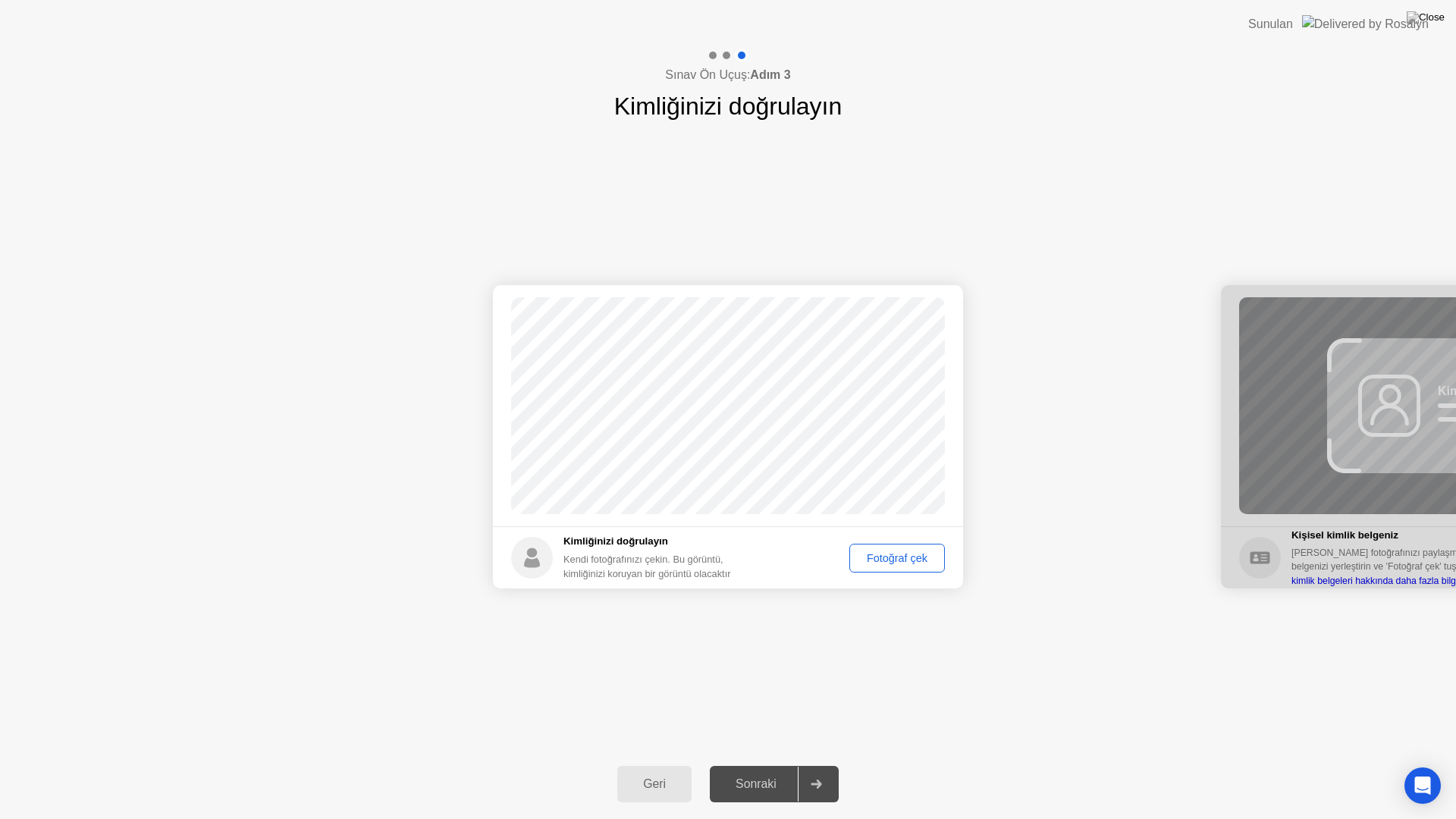
click at [898, 554] on div "Fotoğraf çek" at bounding box center [896, 558] width 85 height 12
click at [759, 764] on div "Sonraki" at bounding box center [755, 784] width 84 height 13
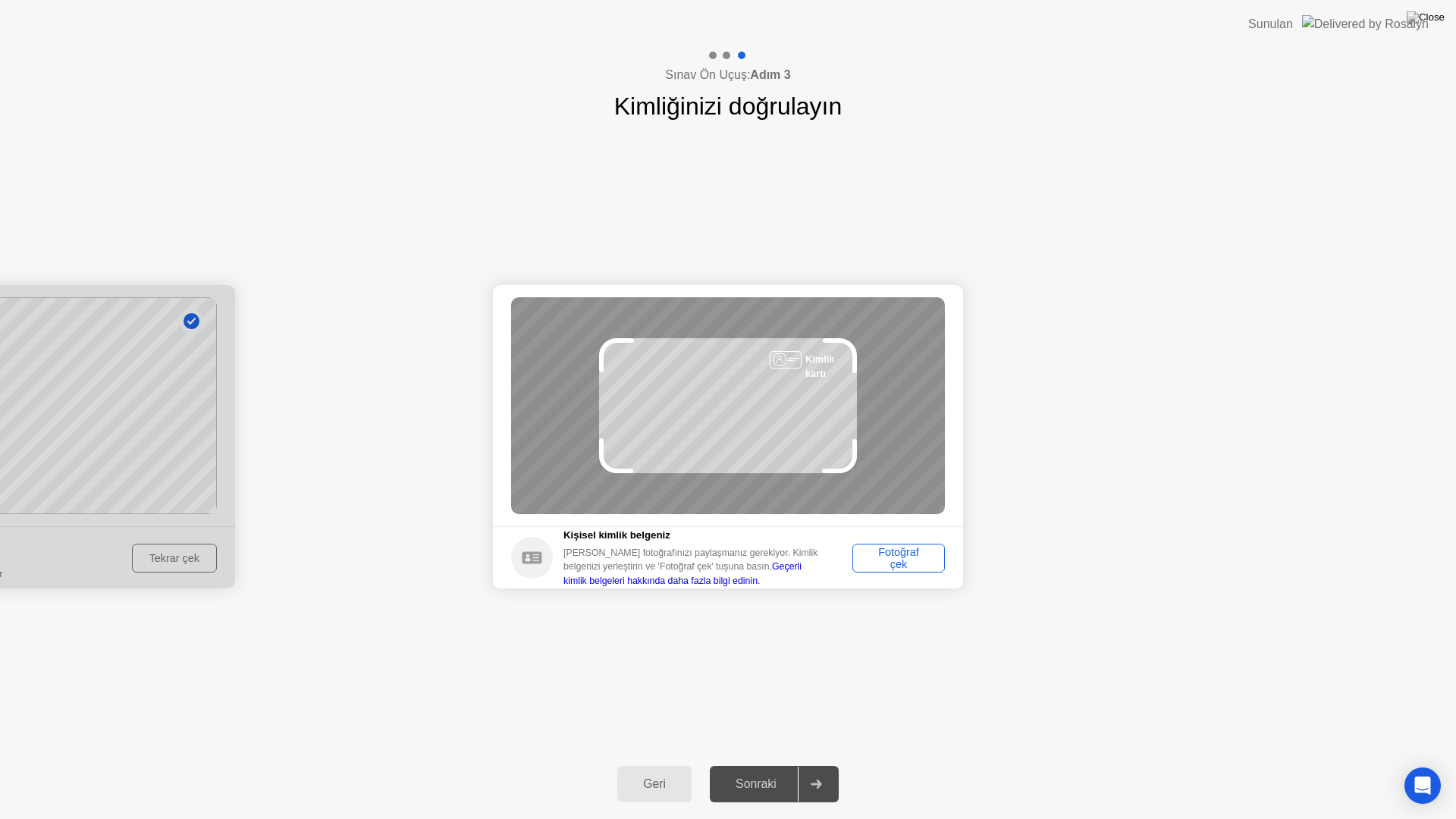
click at [895, 562] on div "Fotoğraf çek" at bounding box center [898, 558] width 82 height 25
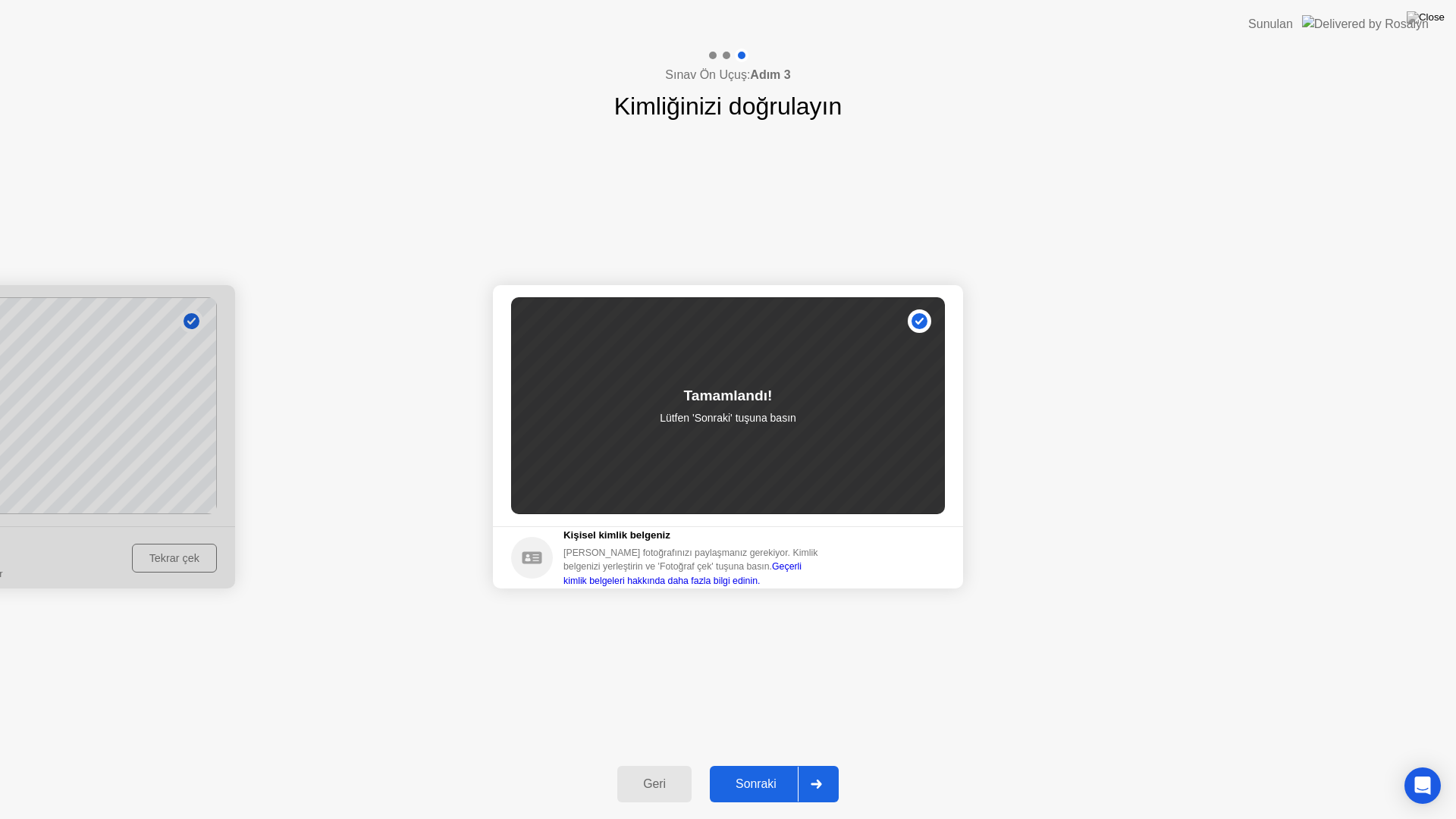
click at [773, 764] on div "Sonraki" at bounding box center [755, 784] width 84 height 13
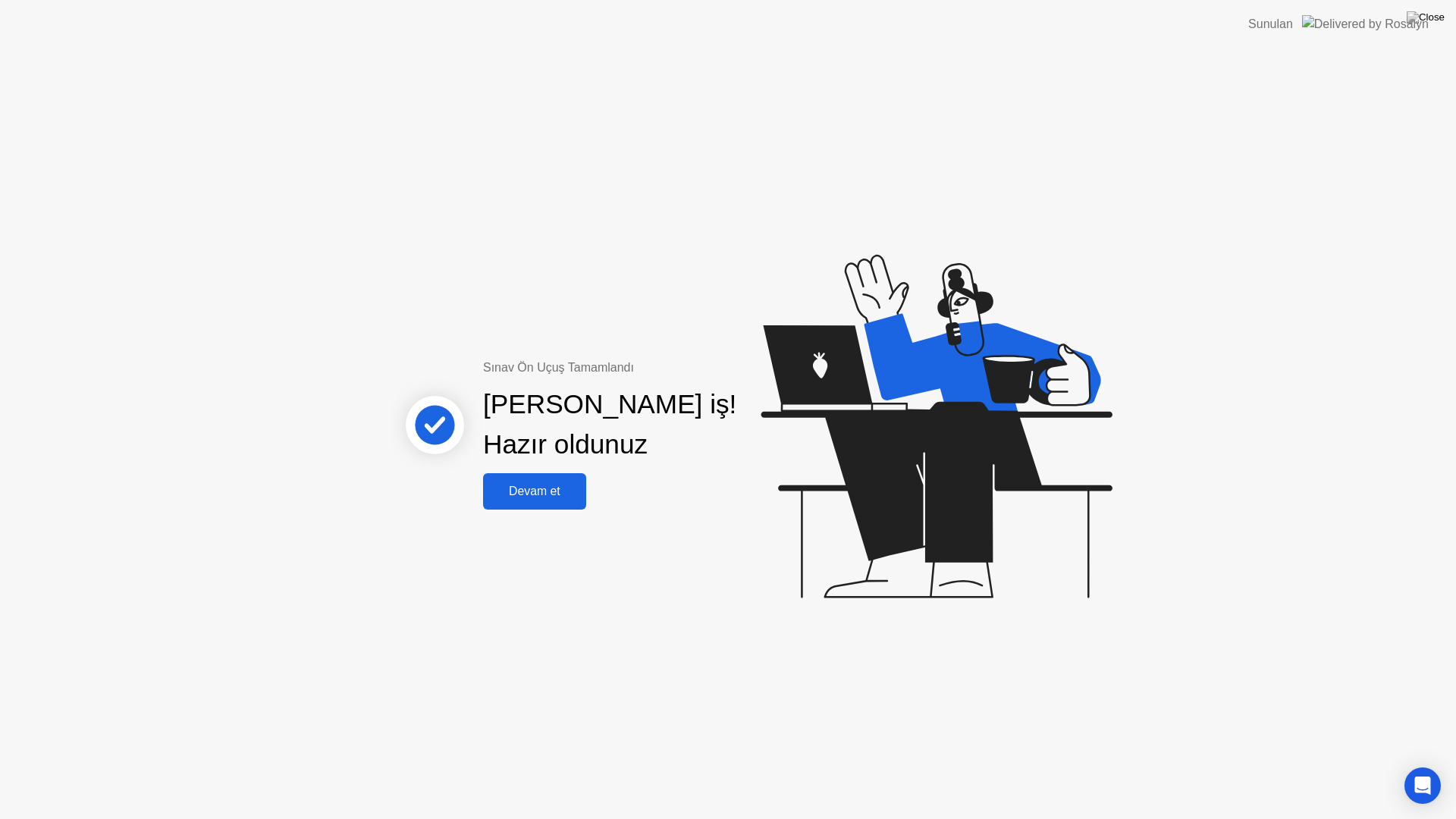
click at [512, 490] on div "Devam et" at bounding box center [534, 491] width 94 height 13
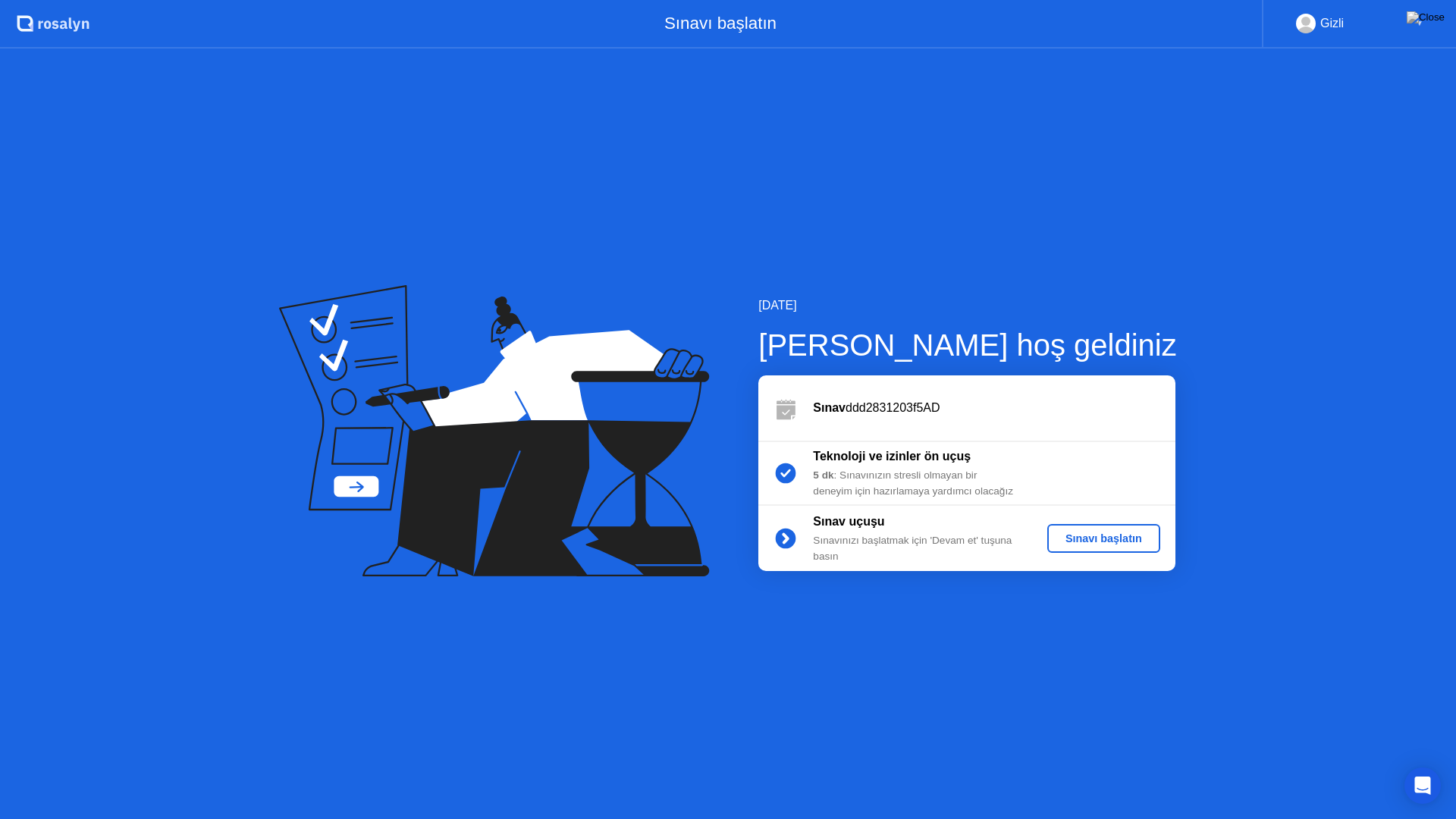
click at [1121, 528] on button "Sınavı başlatın" at bounding box center [1103, 538] width 113 height 29
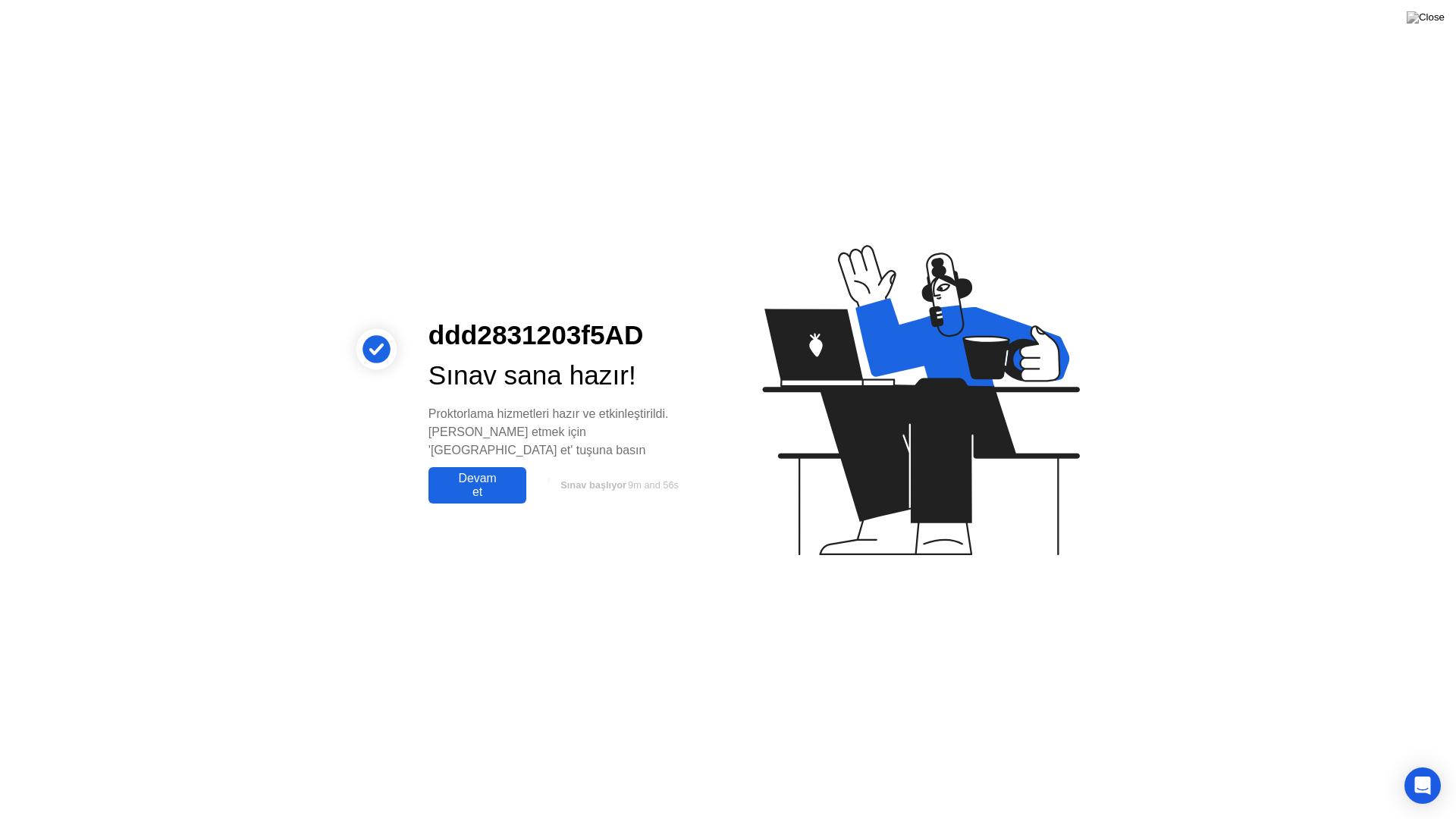
click at [496, 482] on div "Devam et" at bounding box center [477, 485] width 89 height 27
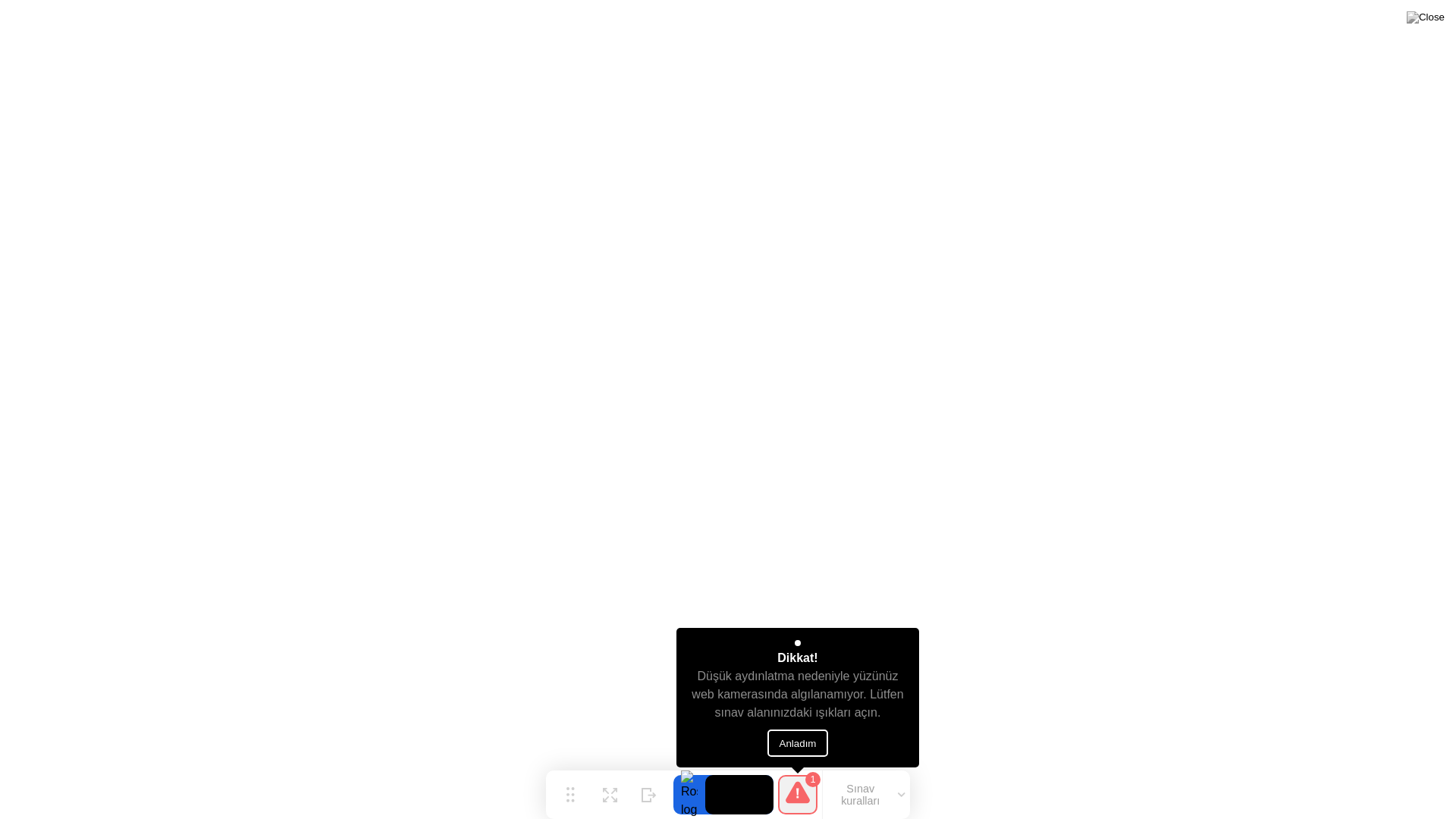
click at [806, 750] on button "Anladım" at bounding box center [799, 743] width 62 height 27
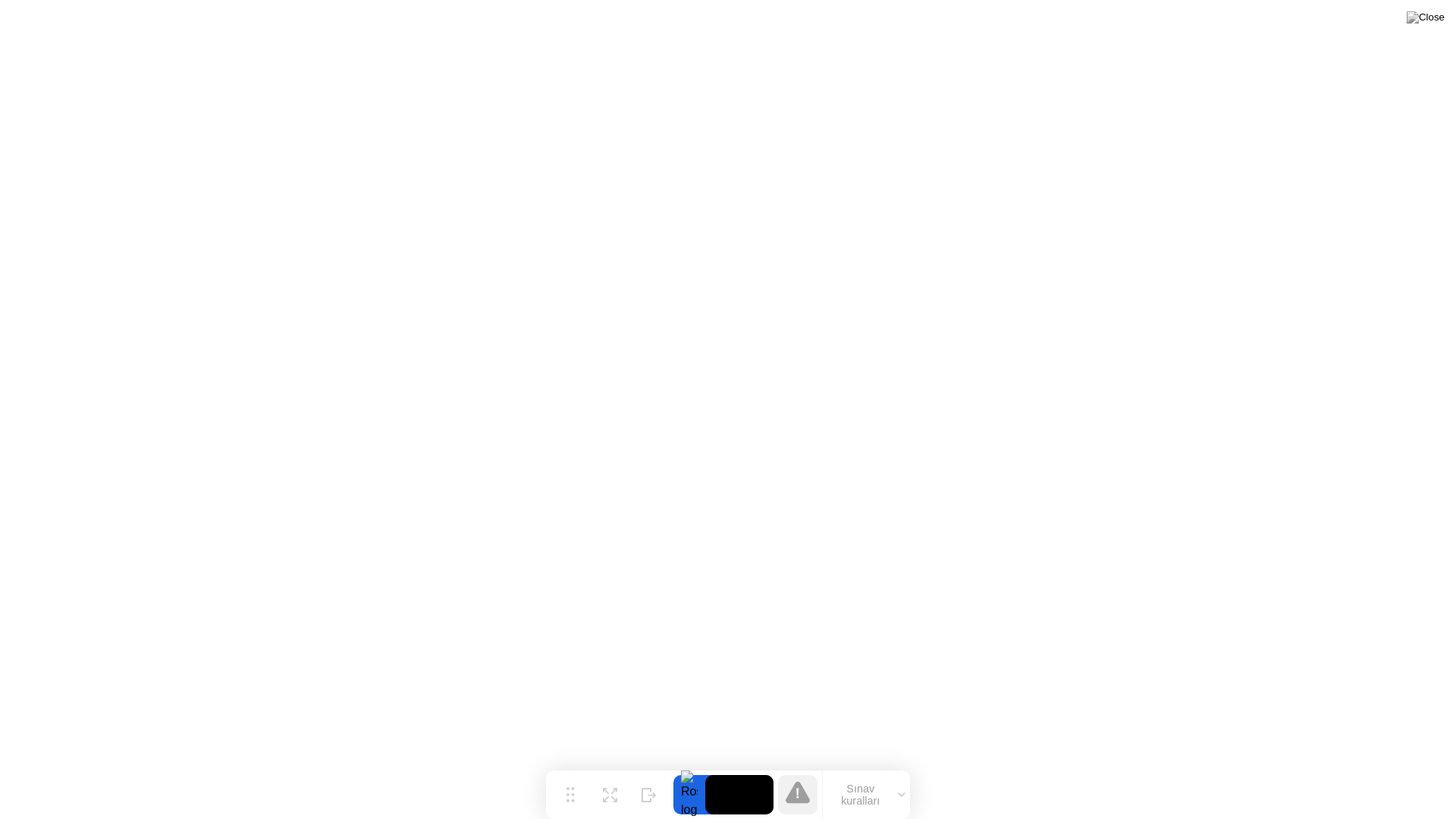
drag, startPoint x: 801, startPoint y: 789, endPoint x: 819, endPoint y: 793, distance: 18.4
click at [803, 764] on icon at bounding box center [798, 793] width 25 height 25
click at [845, 764] on button "Sınav kuralları" at bounding box center [865, 794] width 87 height 26
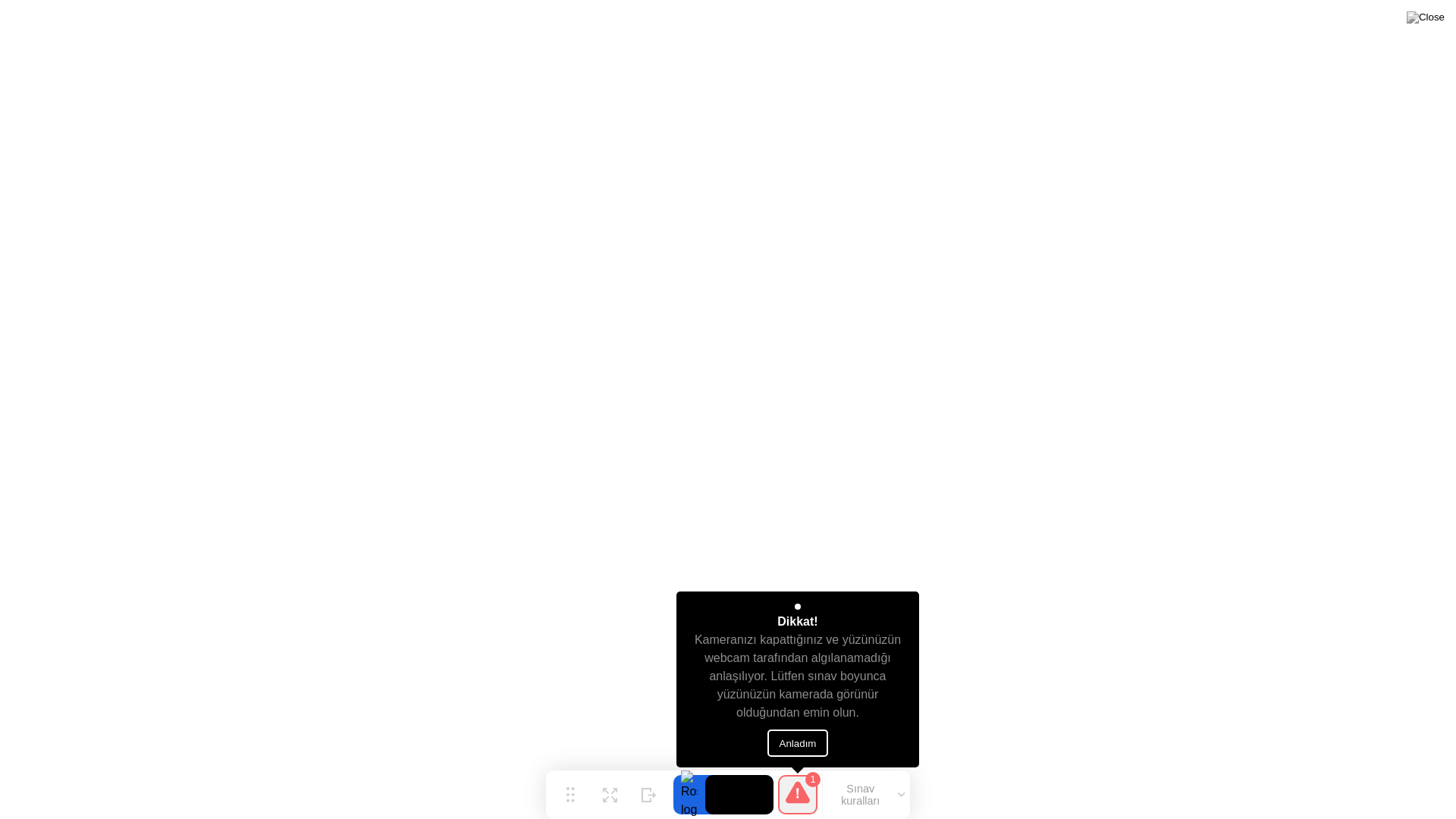
click at [803, 751] on button "Anladım" at bounding box center [799, 743] width 62 height 27
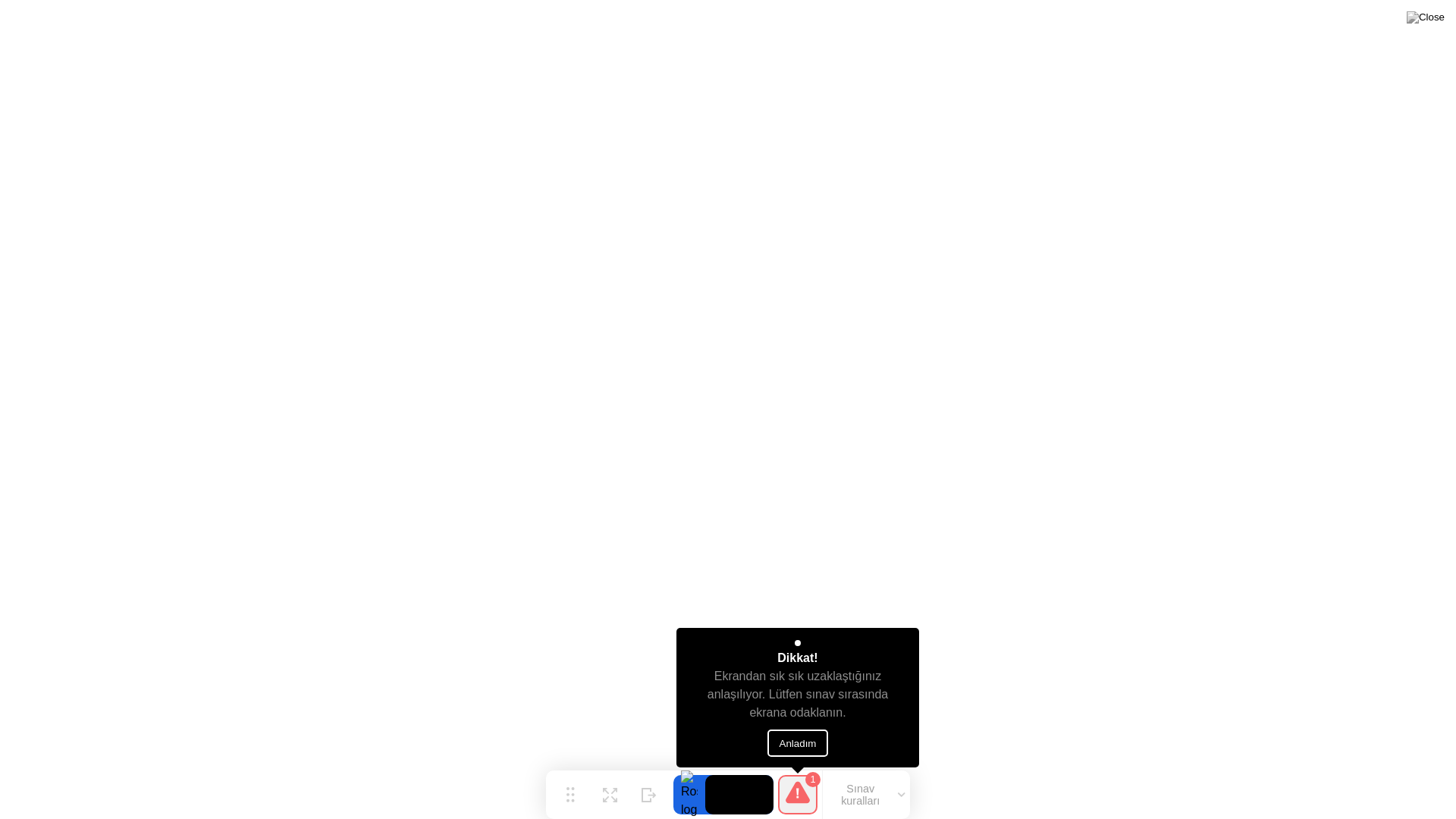
click at [821, 740] on button "Anladım" at bounding box center [799, 743] width 62 height 27
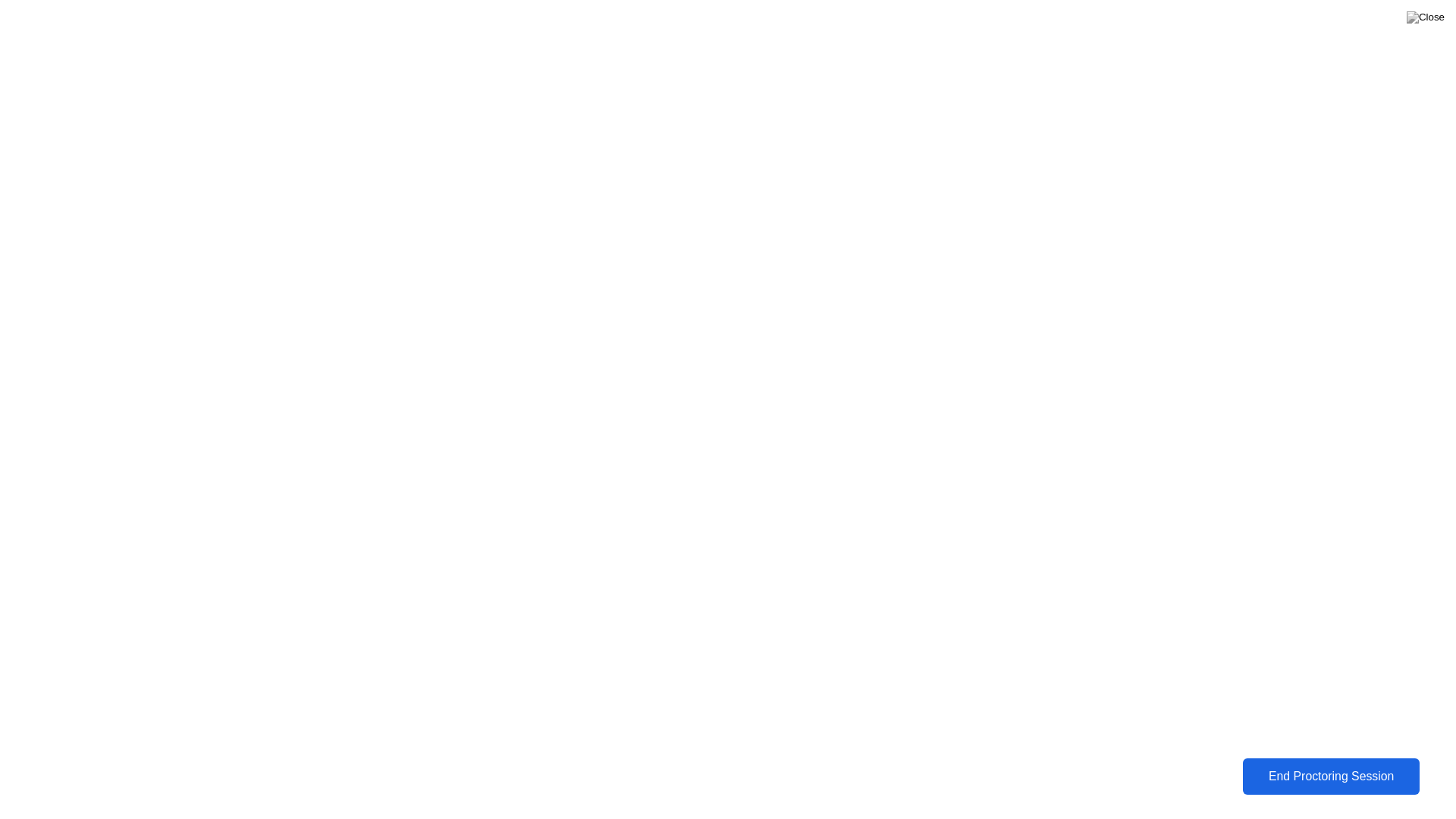
click at [1385, 764] on div "End Proctoring Session" at bounding box center [1331, 776] width 168 height 13
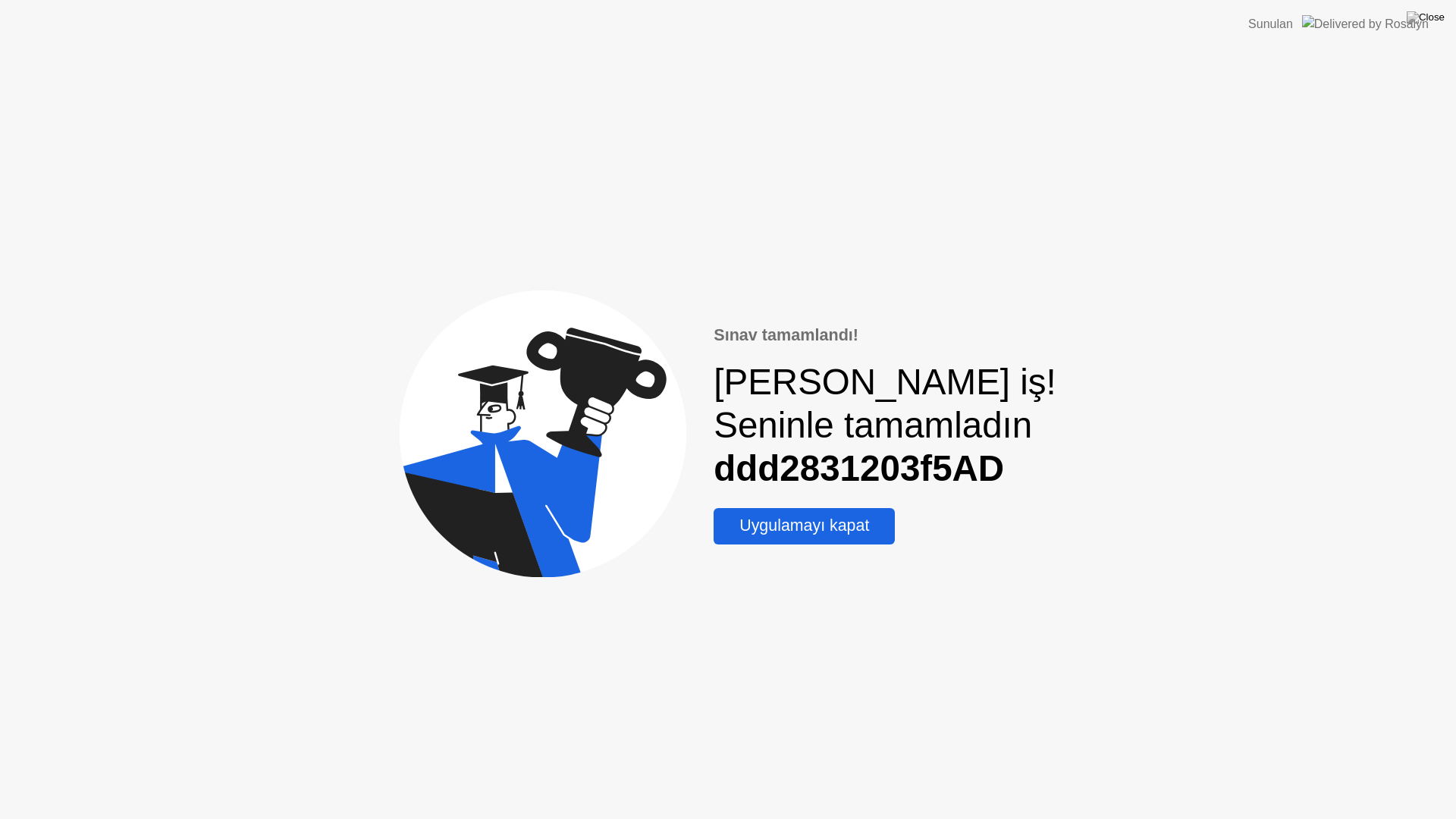
click at [838, 541] on button "Uygulamayı kapat" at bounding box center [804, 525] width 182 height 36
